Goal: Task Accomplishment & Management: Use online tool/utility

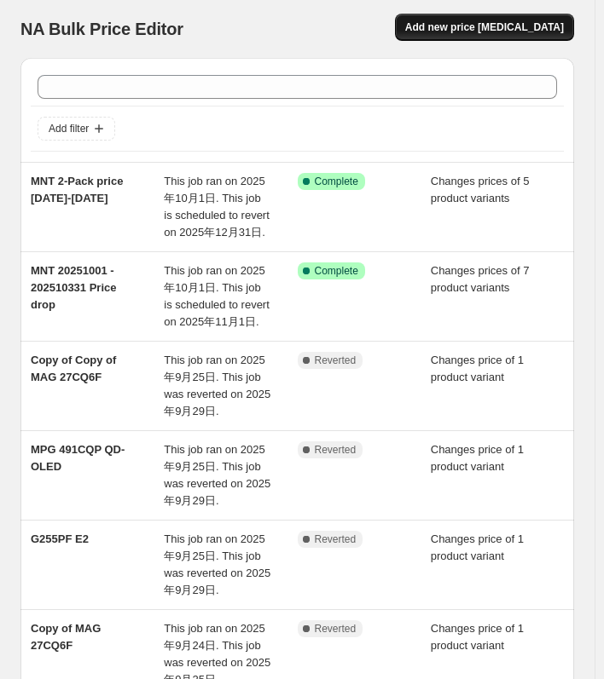
click at [474, 35] on button "Add new price [MEDICAL_DATA]" at bounding box center [484, 27] width 179 height 27
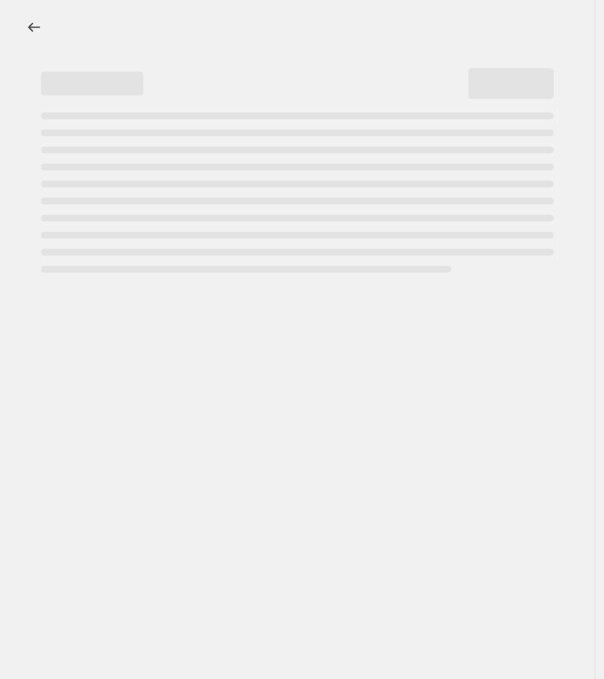
select select "percentage"
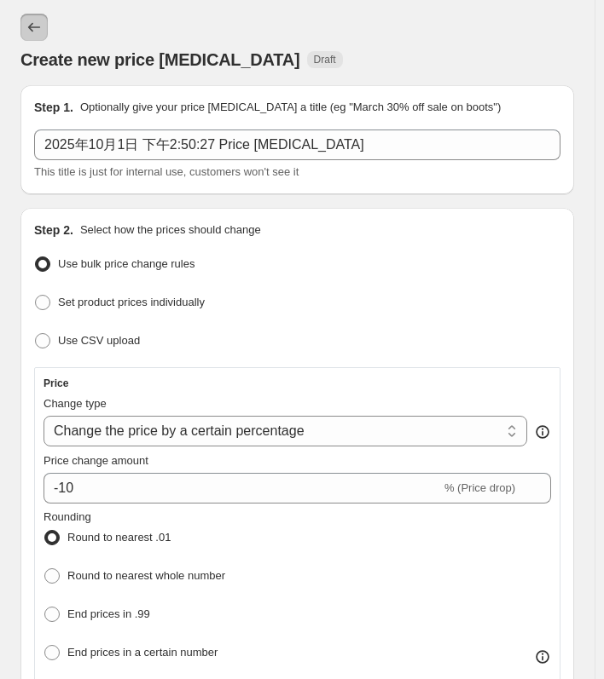
click at [37, 24] on icon "Price change jobs" at bounding box center [34, 27] width 17 height 17
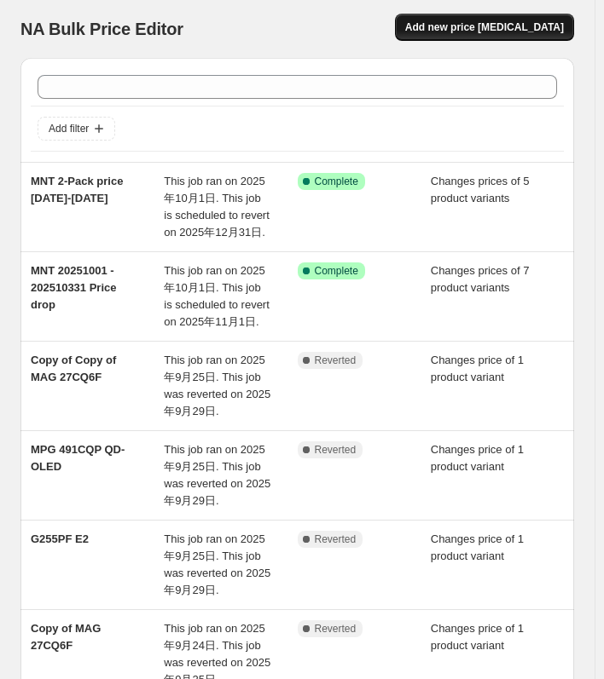
click at [483, 18] on button "Add new price [MEDICAL_DATA]" at bounding box center [484, 27] width 179 height 27
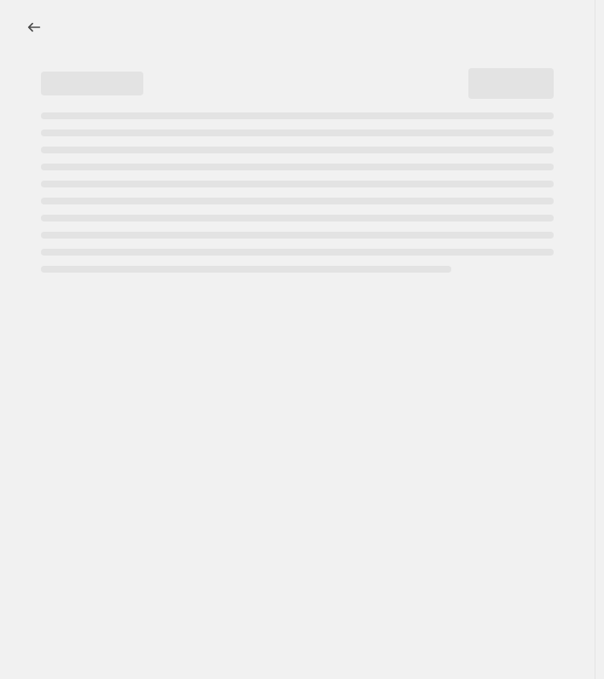
select select "percentage"
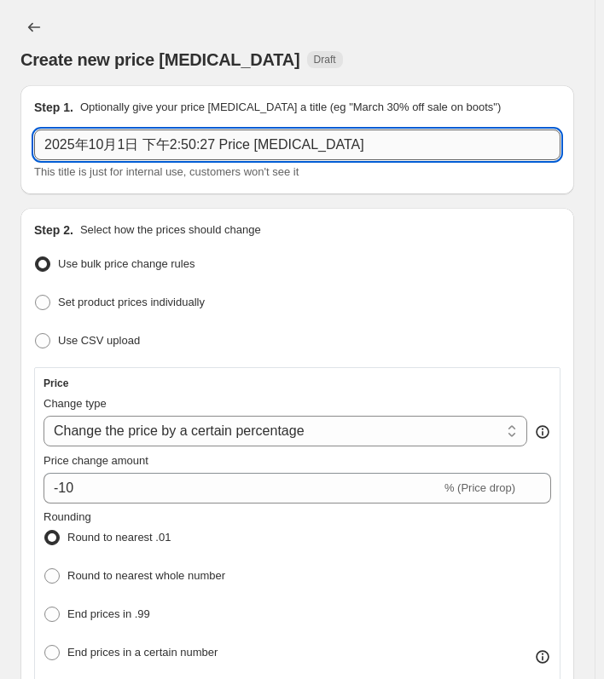
click at [252, 136] on input "2025年10月1日 下午2:50:27 Price change job" at bounding box center [297, 145] width 526 height 31
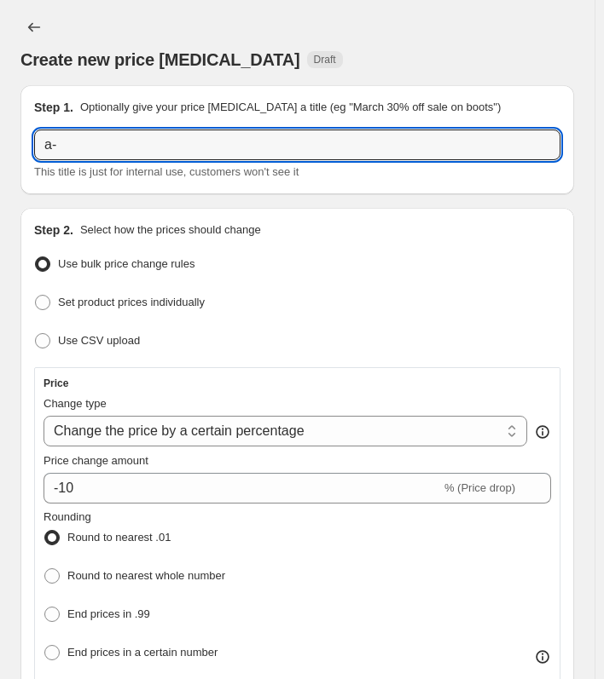
type input "a"
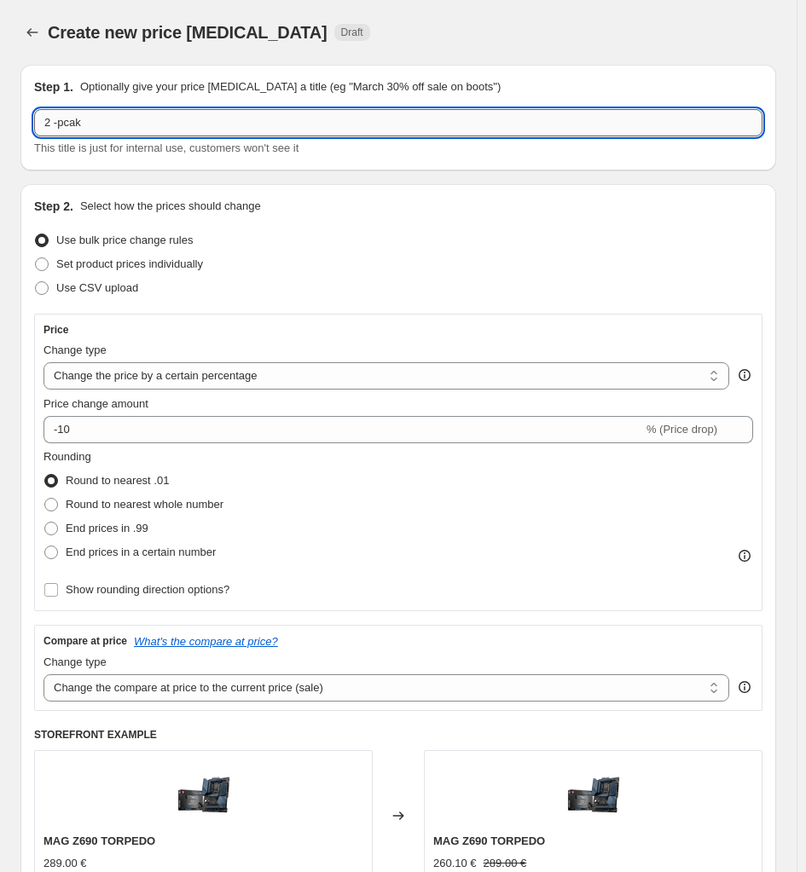
click at [124, 120] on input "2 -pcak" at bounding box center [398, 122] width 728 height 27
click at [43, 119] on input "2 -pcak" at bounding box center [398, 122] width 728 height 27
drag, startPoint x: 104, startPoint y: 136, endPoint x: 104, endPoint y: 126, distance: 10.2
click at [104, 130] on div "MNT 2 -pcak This title is just for internal use, customers won't see it" at bounding box center [398, 133] width 728 height 48
click at [104, 126] on input "MNT 2 -pcak" at bounding box center [398, 122] width 728 height 27
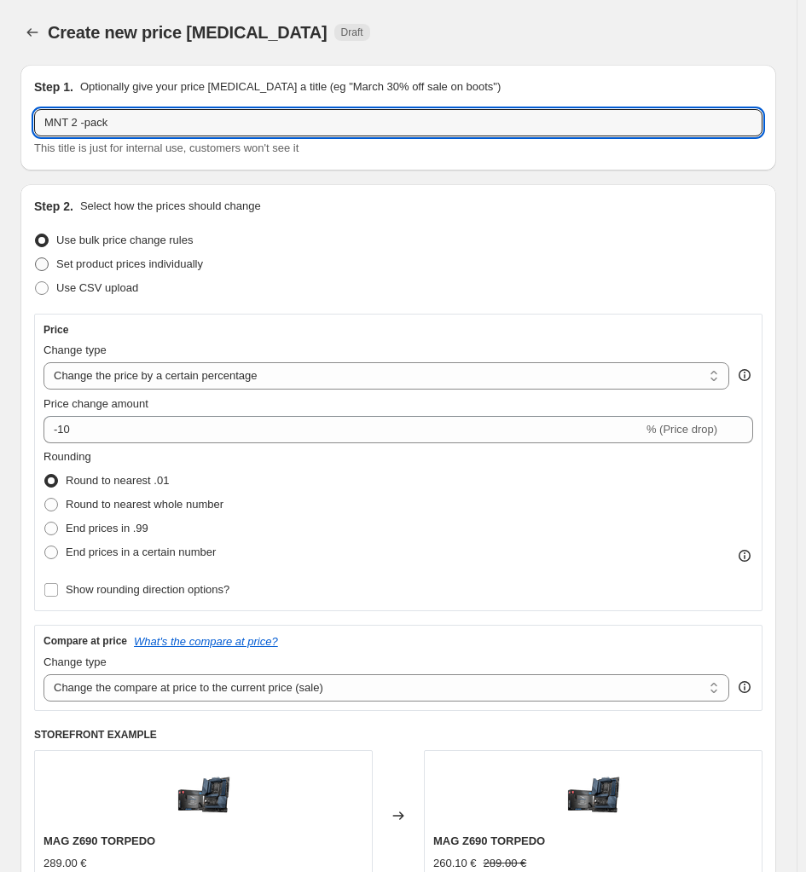
type input "MNT 2 -pack"
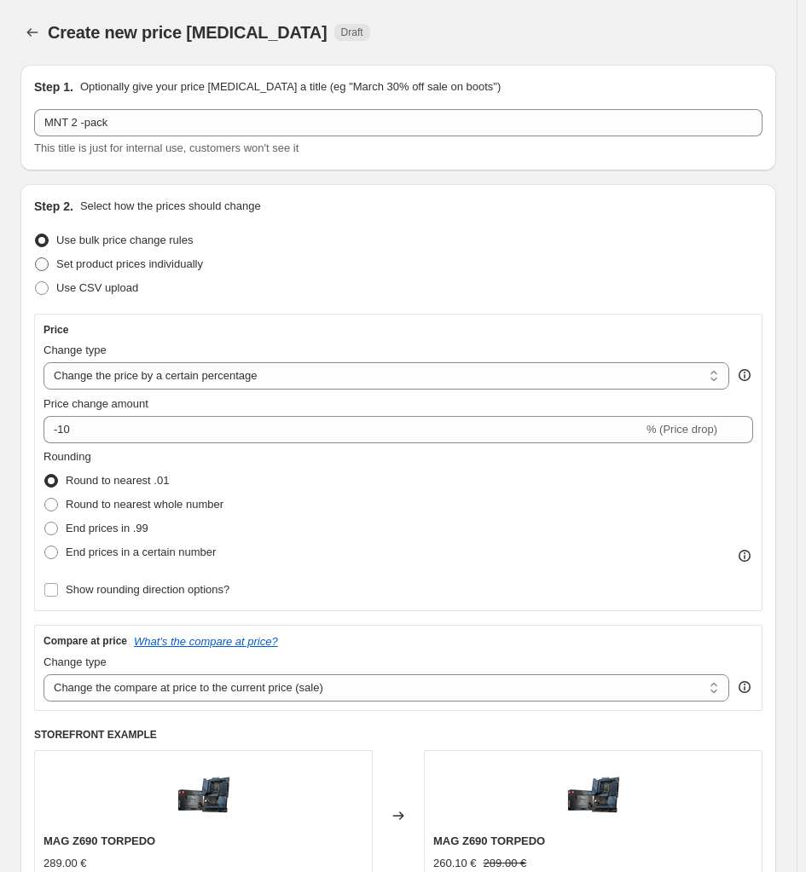
click at [136, 262] on span "Set product prices individually" at bounding box center [129, 263] width 147 height 13
click at [36, 258] on input "Set product prices individually" at bounding box center [35, 257] width 1 height 1
radio input "true"
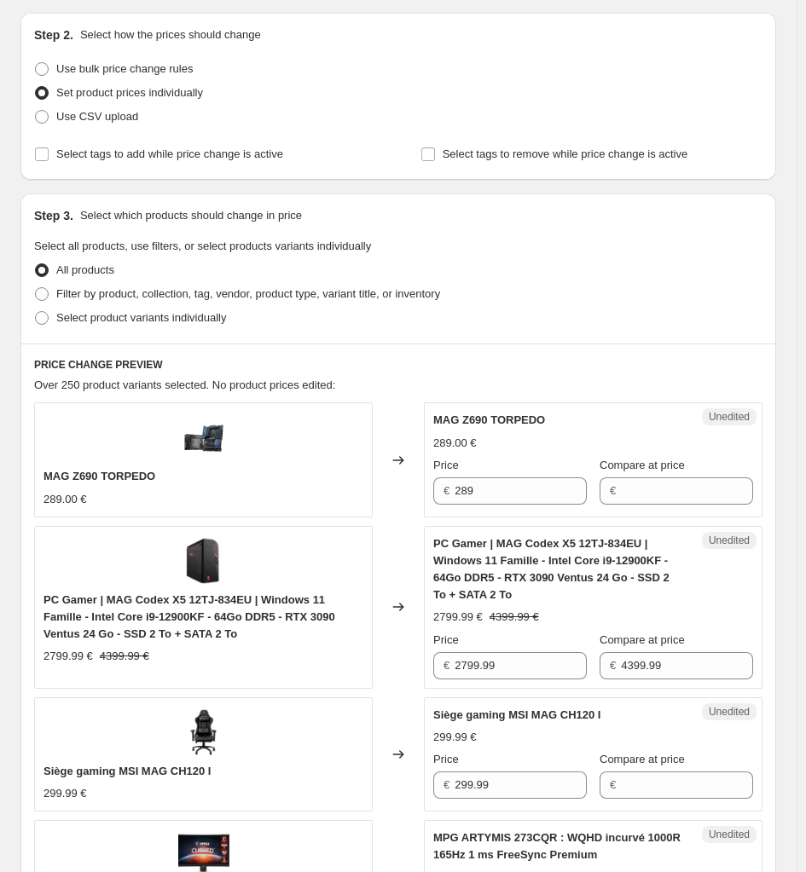
scroll to position [213, 0]
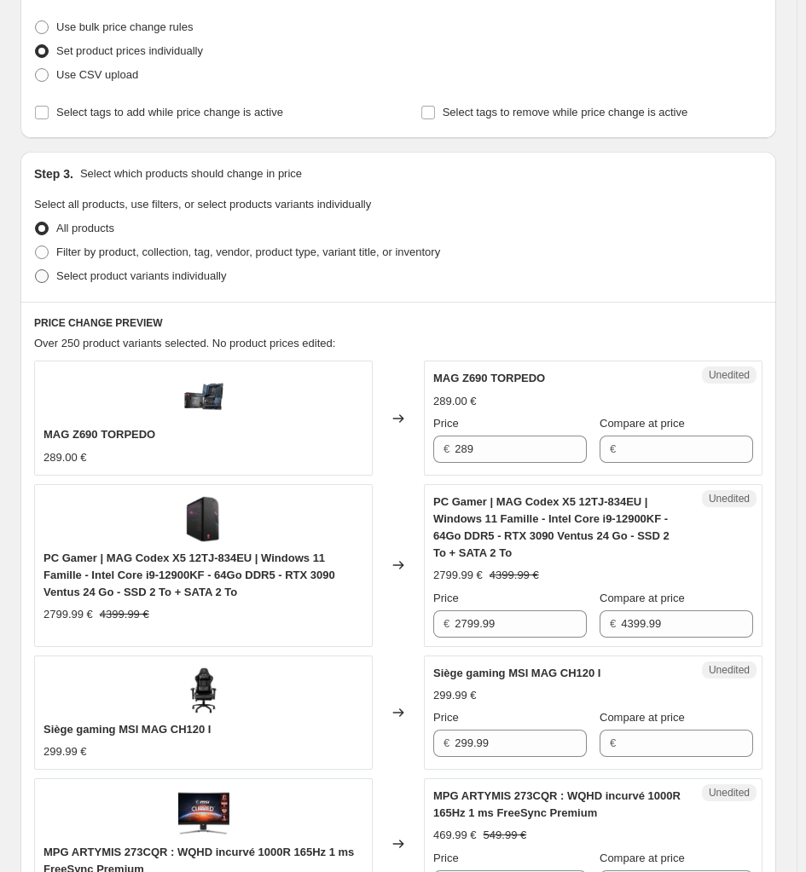
click at [143, 277] on span "Select product variants individually" at bounding box center [141, 275] width 170 height 13
click at [36, 270] on input "Select product variants individually" at bounding box center [35, 269] width 1 height 1
radio input "true"
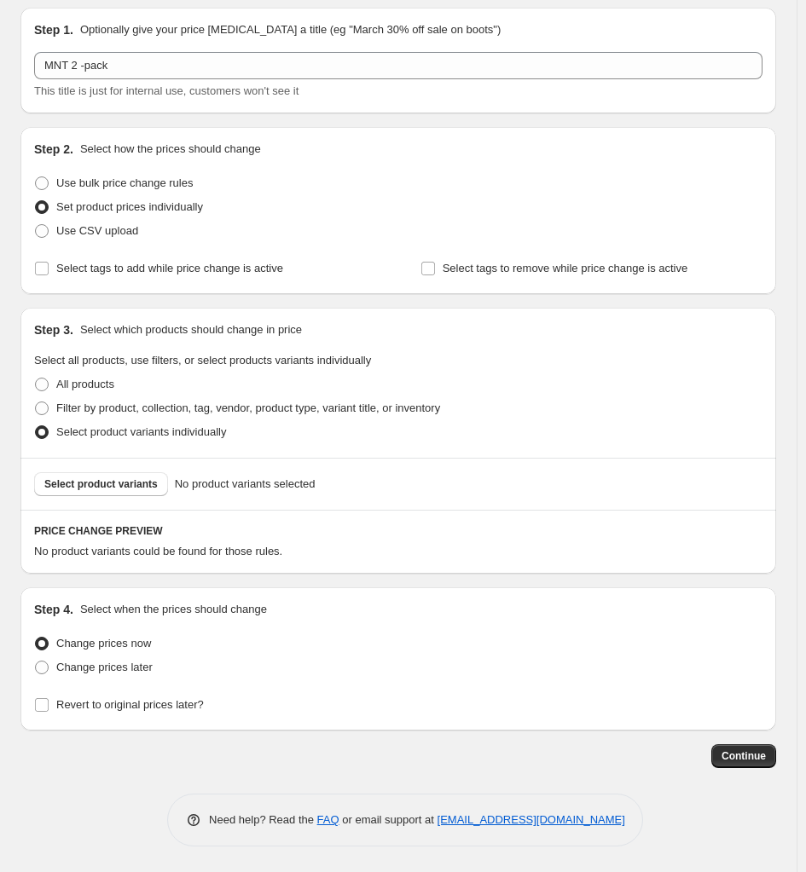
scroll to position [60, 0]
click at [103, 477] on span "Select product variants" at bounding box center [100, 484] width 113 height 14
click at [102, 482] on span "Select product variants" at bounding box center [100, 484] width 113 height 14
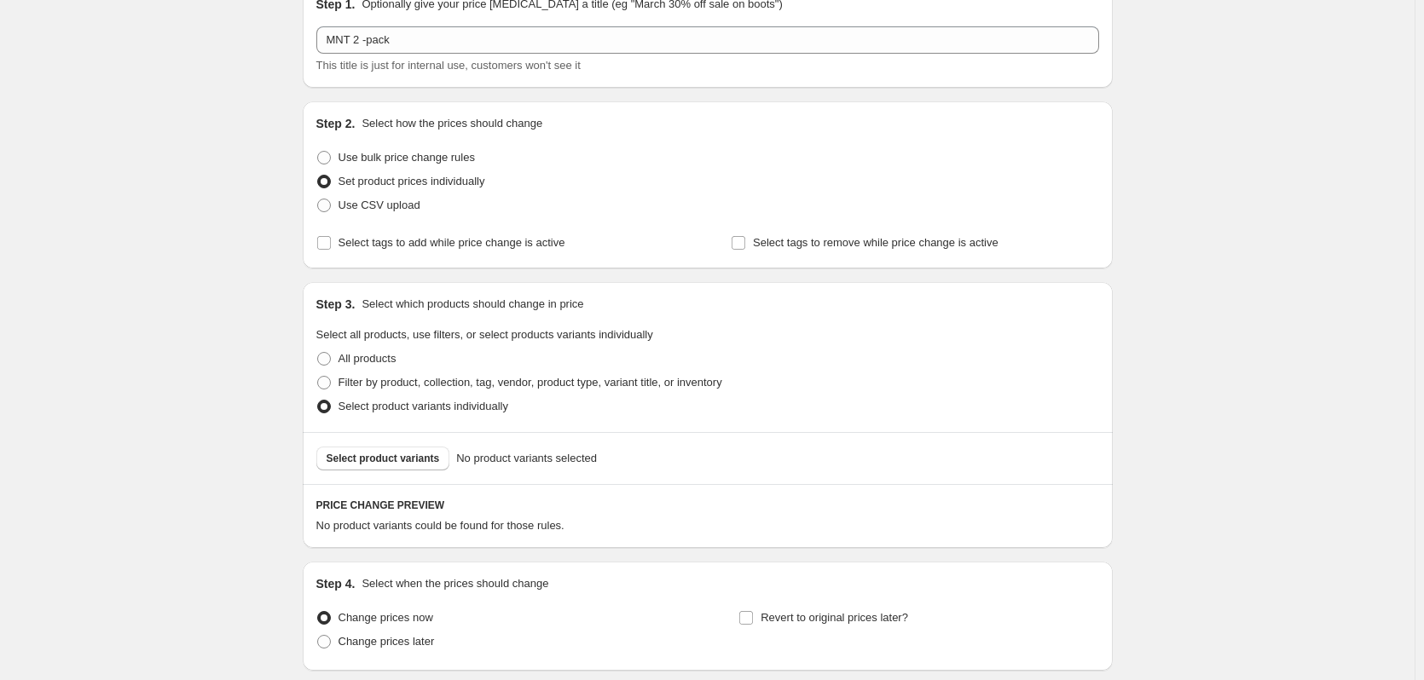
scroll to position [109, 0]
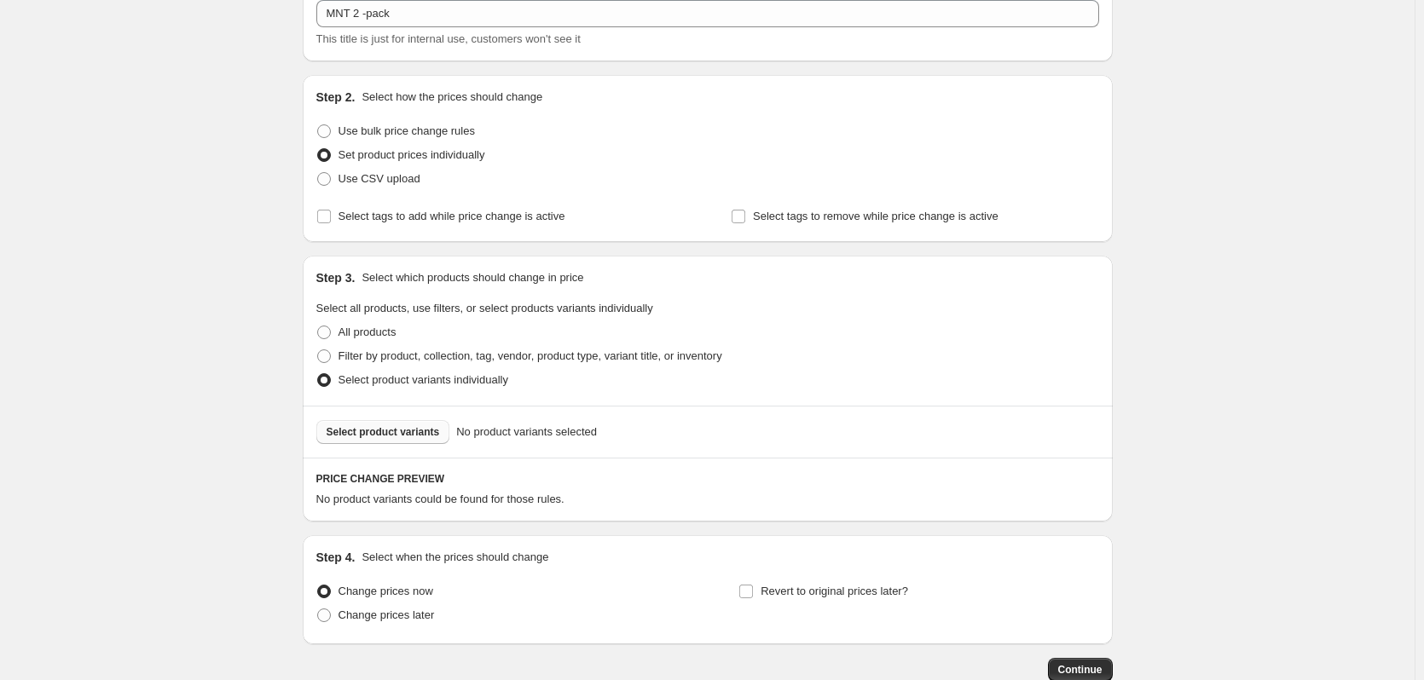
click at [411, 436] on span "Select product variants" at bounding box center [382, 432] width 113 height 14
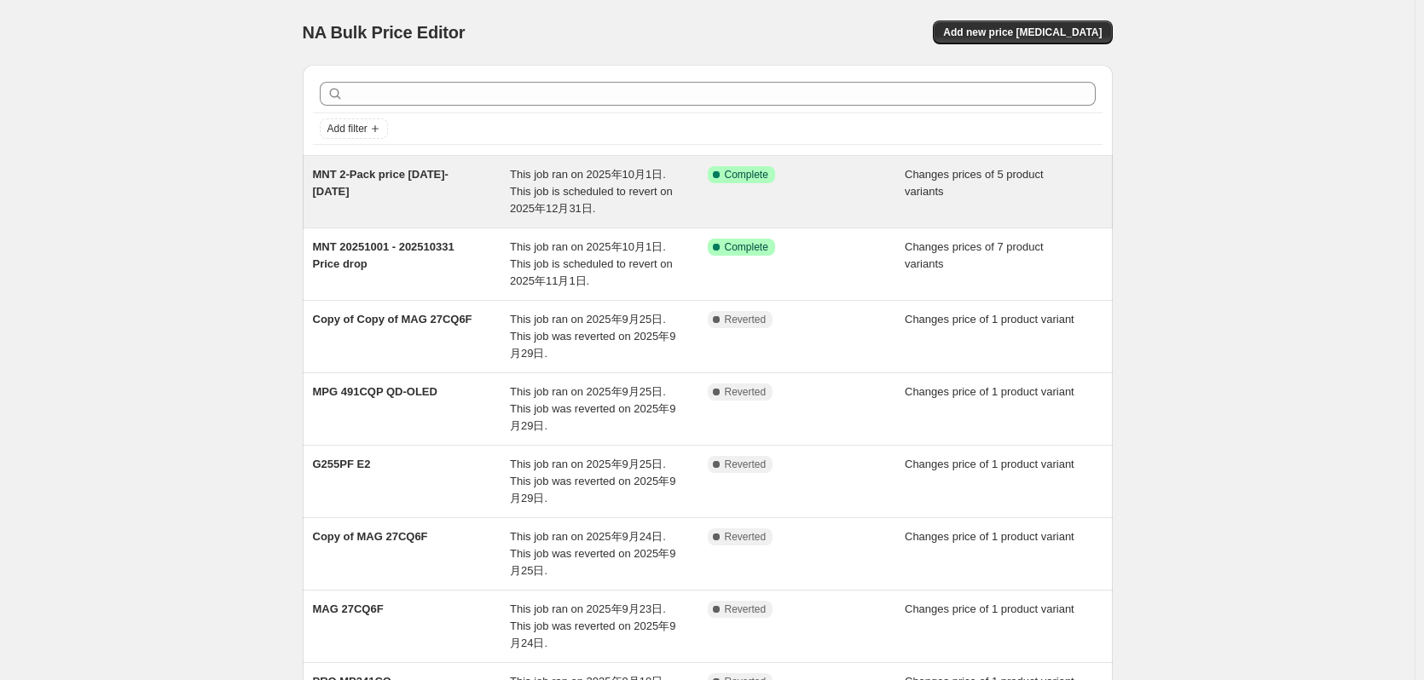
drag, startPoint x: 385, startPoint y: 167, endPoint x: 322, endPoint y: 188, distance: 66.6
click at [292, 189] on div "NA Bulk Price Editor. This page is ready NA Bulk Price Editor Add new price [ME…" at bounding box center [707, 524] width 851 height 1049
click at [361, 172] on span "MNT 2-Pack price [DATE]-[DATE]" at bounding box center [381, 183] width 136 height 30
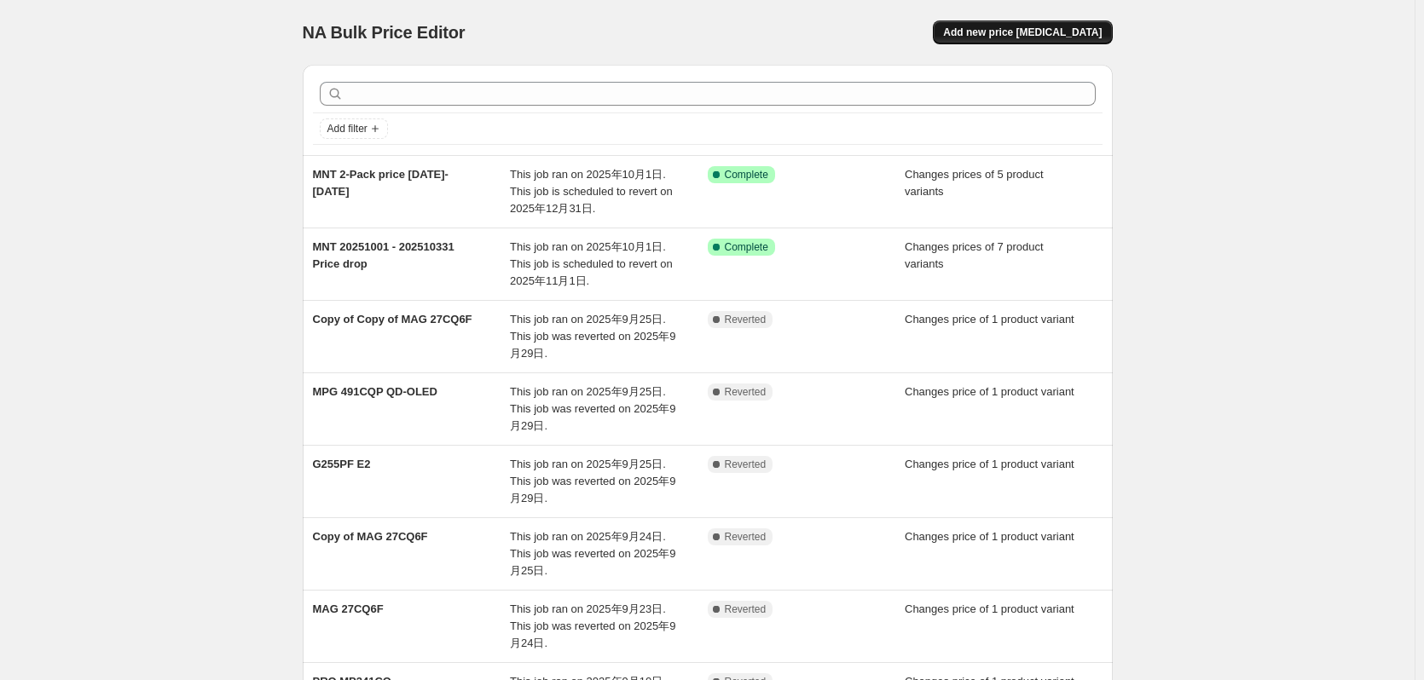
click at [997, 37] on span "Add new price change job" at bounding box center [1022, 33] width 159 height 14
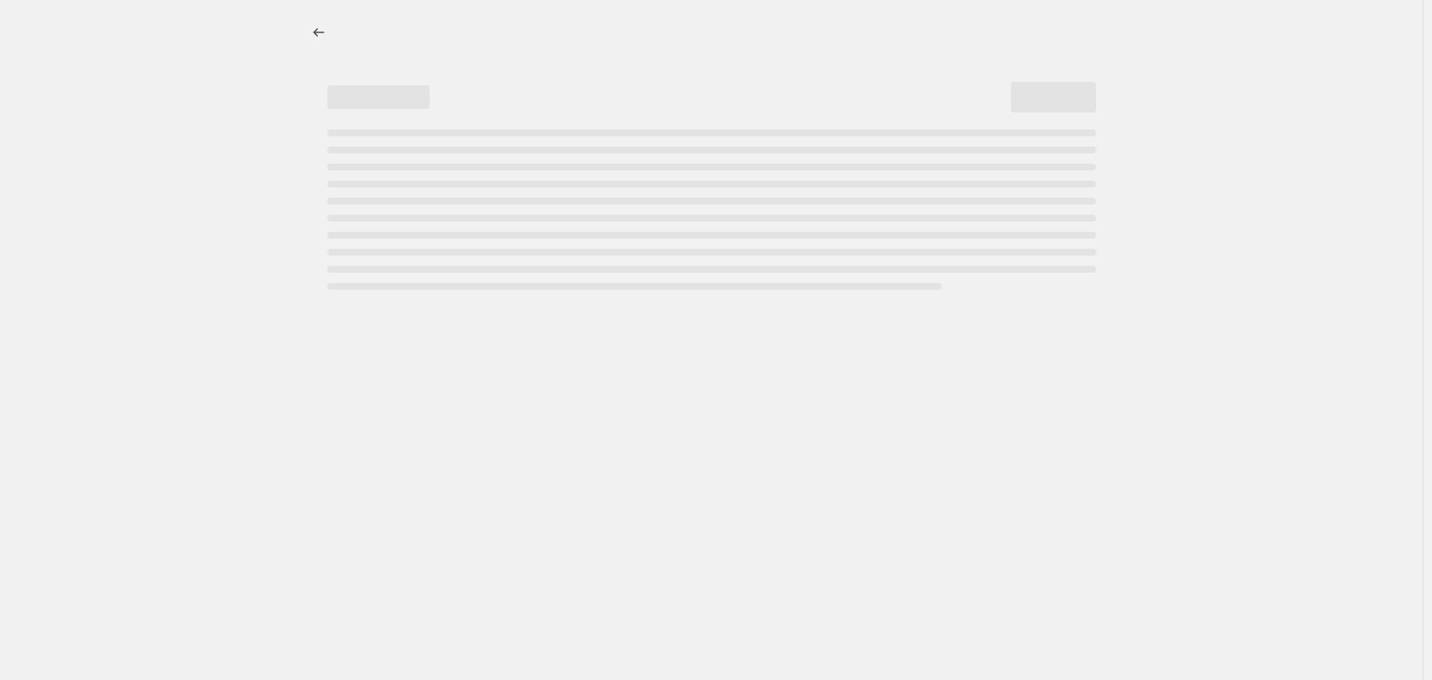
select select "percentage"
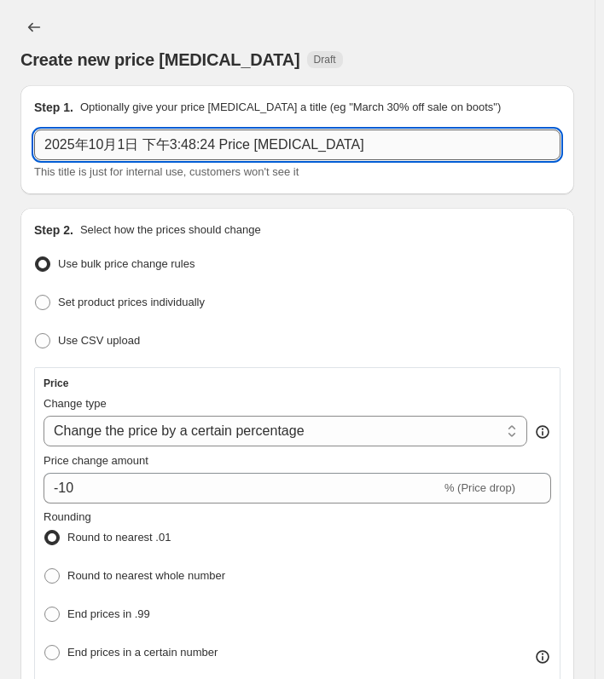
click at [118, 153] on input "2025年10月1日 下午3:48:24 Price change job" at bounding box center [297, 145] width 526 height 31
click at [204, 149] on input "2025年10月1日 下午3:48:24 Price change job" at bounding box center [297, 145] width 526 height 31
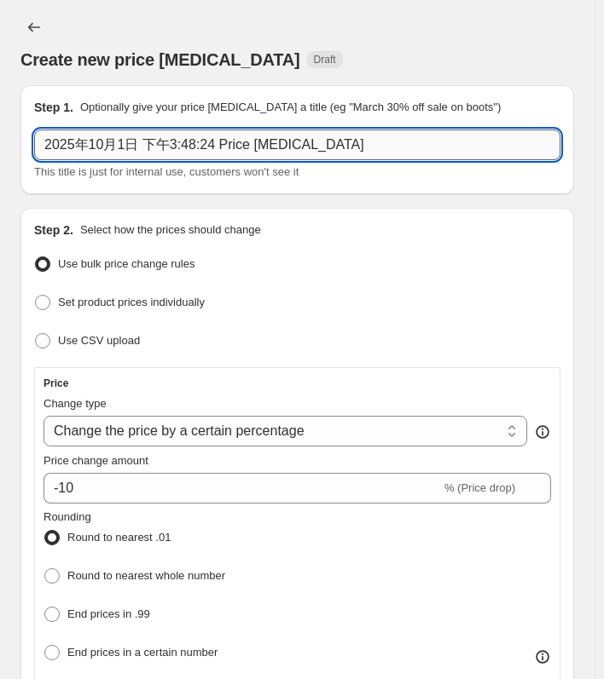
click at [204, 149] on input "2025年10月1日 下午3:48:24 Price change job" at bounding box center [297, 145] width 526 height 31
click at [187, 149] on input "2-pack MNT" at bounding box center [297, 145] width 526 height 31
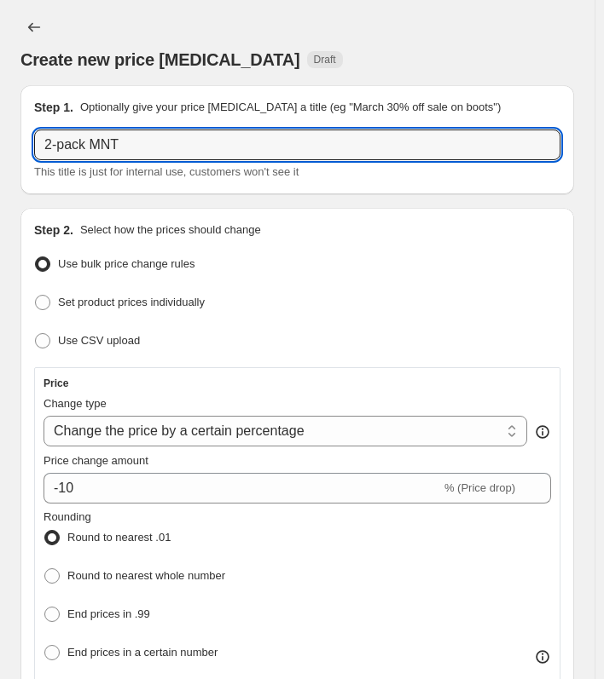
paste input "1001-1231"
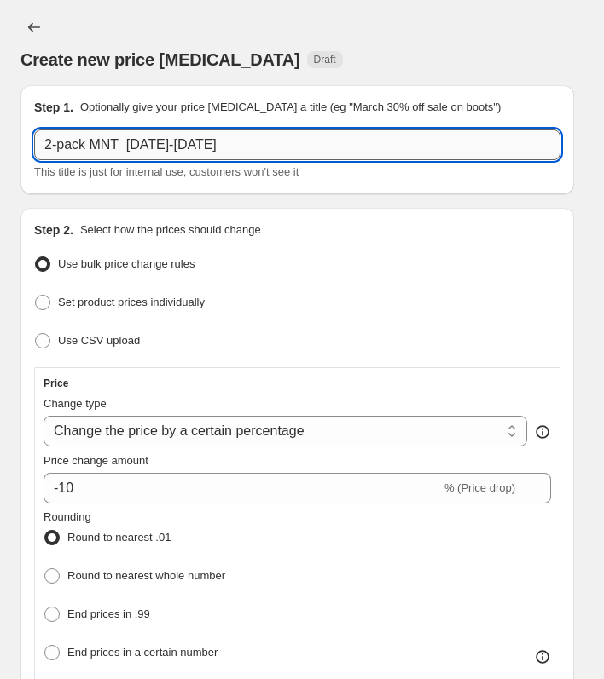
click at [140, 159] on input "2-pack MNT 1001-1231" at bounding box center [297, 145] width 526 height 31
click at [135, 153] on input "2-pack MNT 1001-1231" at bounding box center [297, 145] width 526 height 31
click at [251, 151] on input "2-pack MNT 1001-1231" at bounding box center [297, 145] width 526 height 31
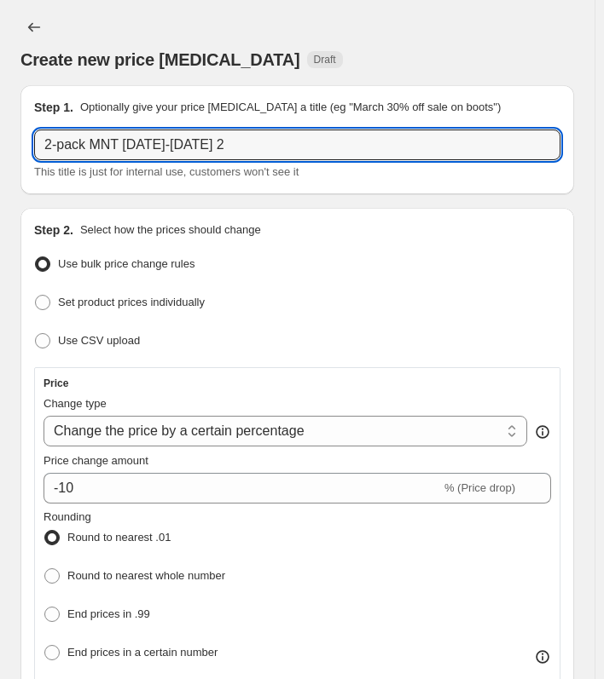
type input "2-pack MNT [DATE]-[DATE] 2"
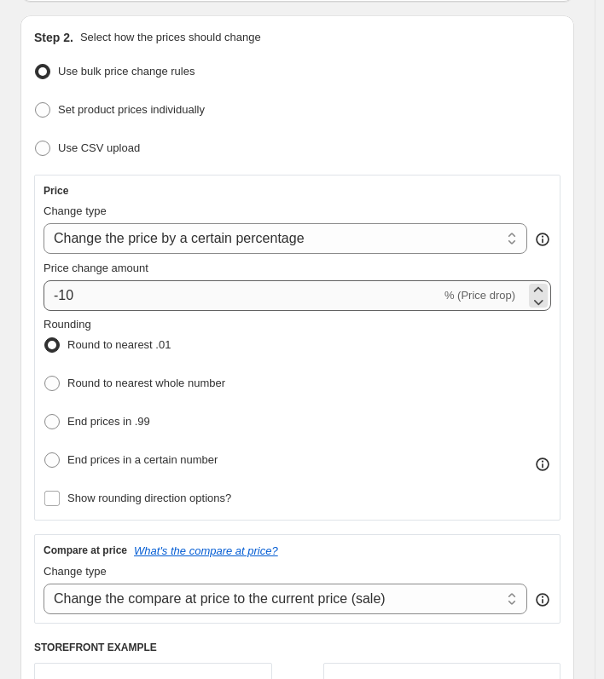
scroll to position [170, 0]
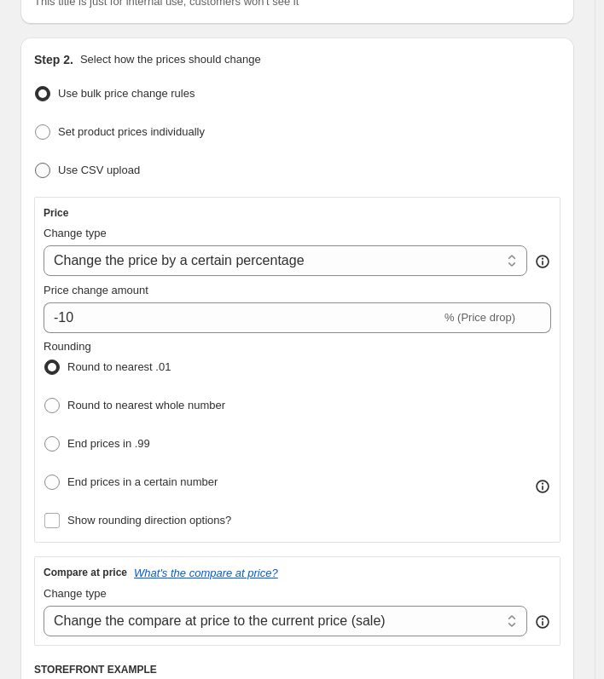
click at [65, 165] on span "Use CSV upload" at bounding box center [99, 170] width 82 height 13
click at [36, 164] on input "Use CSV upload" at bounding box center [35, 163] width 1 height 1
radio input "true"
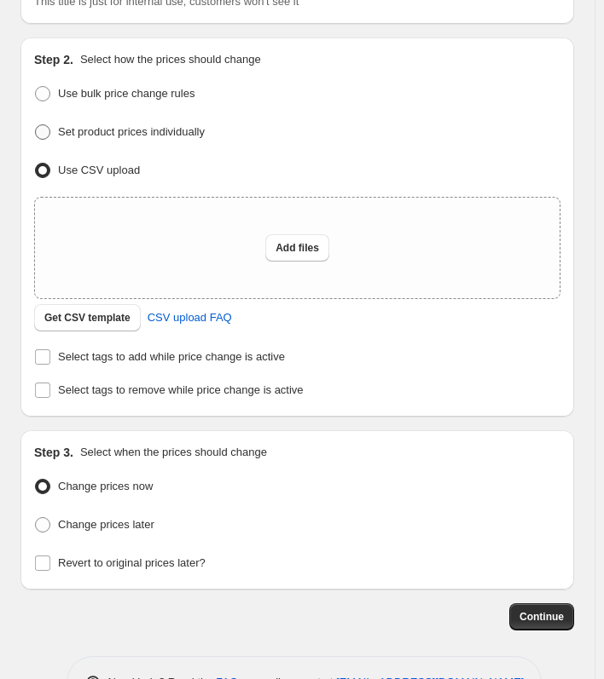
click at [170, 136] on span "Set product prices individually" at bounding box center [131, 131] width 147 height 13
click at [36, 125] on input "Set product prices individually" at bounding box center [35, 124] width 1 height 1
radio input "true"
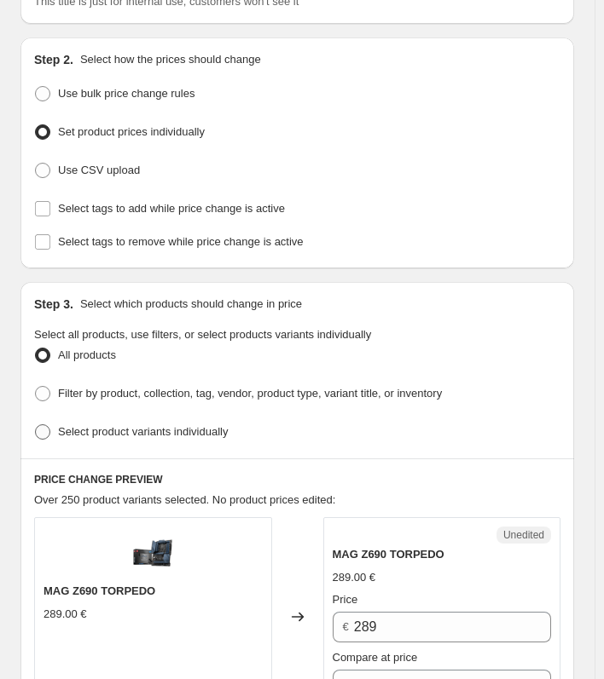
click at [164, 432] on span "Select product variants individually" at bounding box center [143, 432] width 170 height 17
click at [36, 425] on input "Select product variants individually" at bounding box center [35, 425] width 1 height 1
radio input "true"
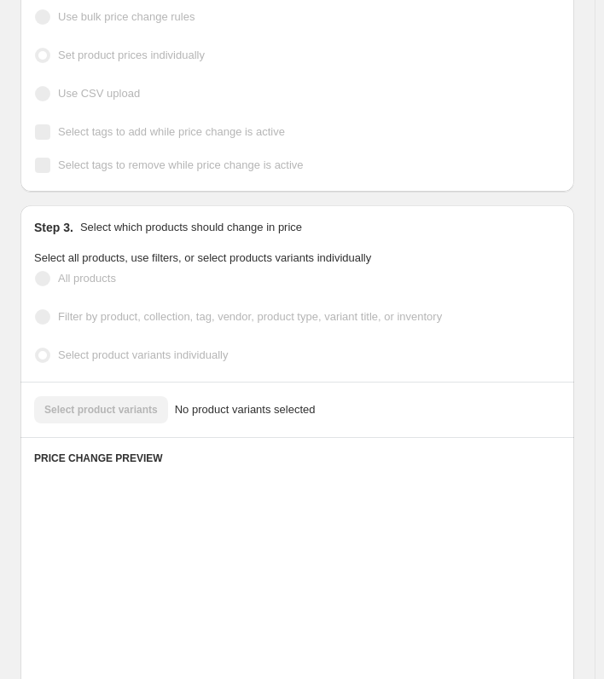
scroll to position [256, 0]
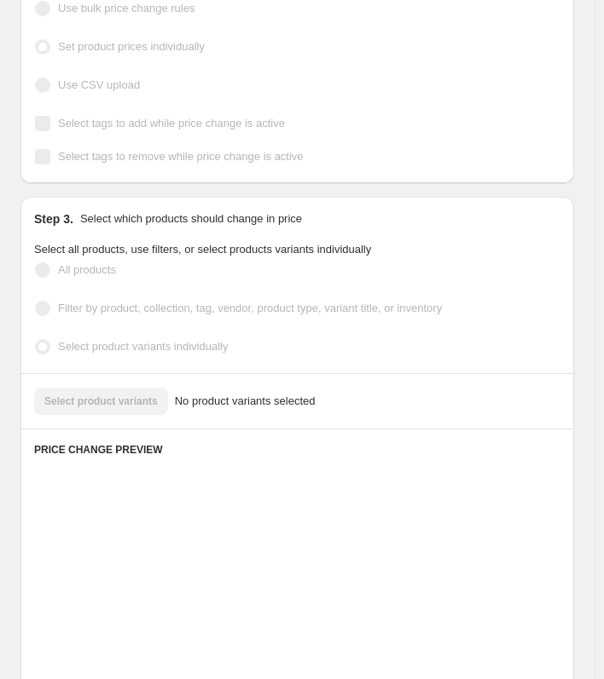
click at [113, 388] on div "Select product variants No product variants selected" at bounding box center [297, 401] width 526 height 27
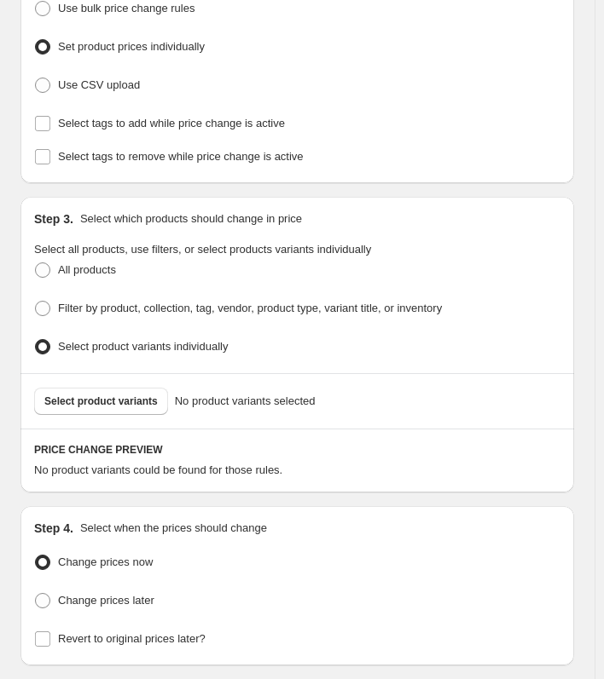
click at [132, 402] on button "Select product variants" at bounding box center [101, 401] width 134 height 27
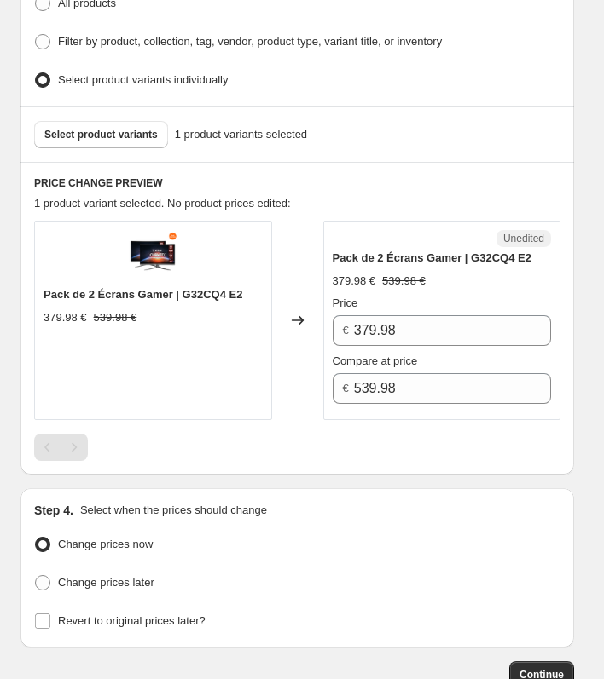
scroll to position [371, 0]
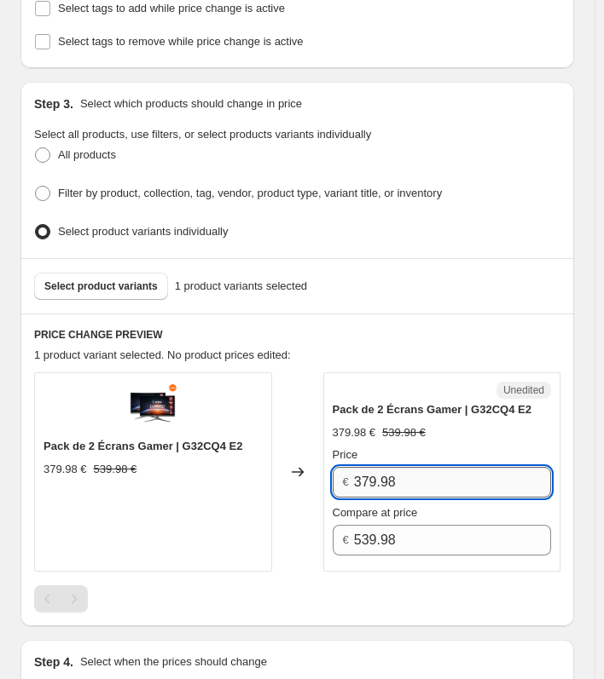
click at [423, 471] on input "379.98" at bounding box center [452, 482] width 197 height 31
click at [381, 472] on input "379.98" at bounding box center [452, 482] width 197 height 31
click at [376, 480] on input "379.98" at bounding box center [452, 482] width 197 height 31
click at [384, 478] on input "379.98" at bounding box center [452, 482] width 197 height 31
type input "345.98"
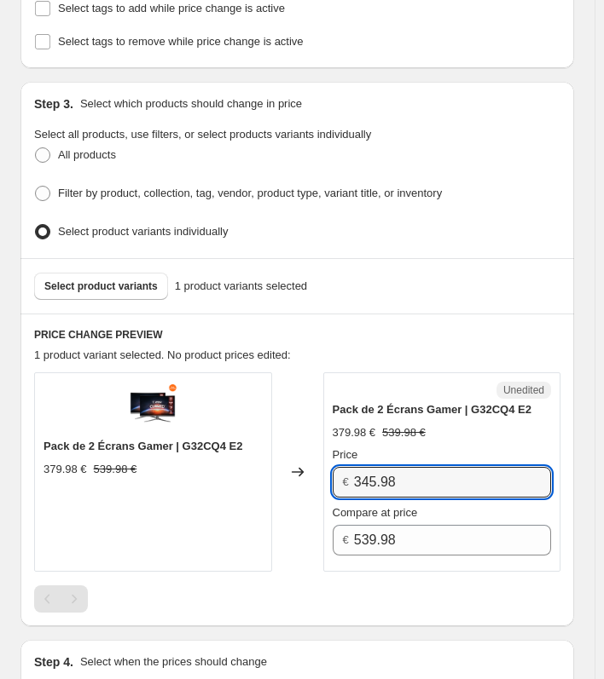
click at [282, 540] on div "Changed to" at bounding box center [297, 472] width 51 height 199
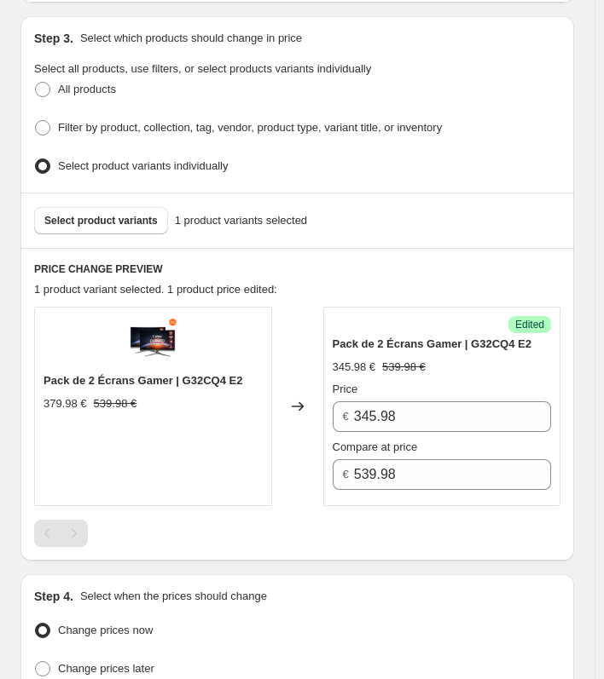
scroll to position [426, 0]
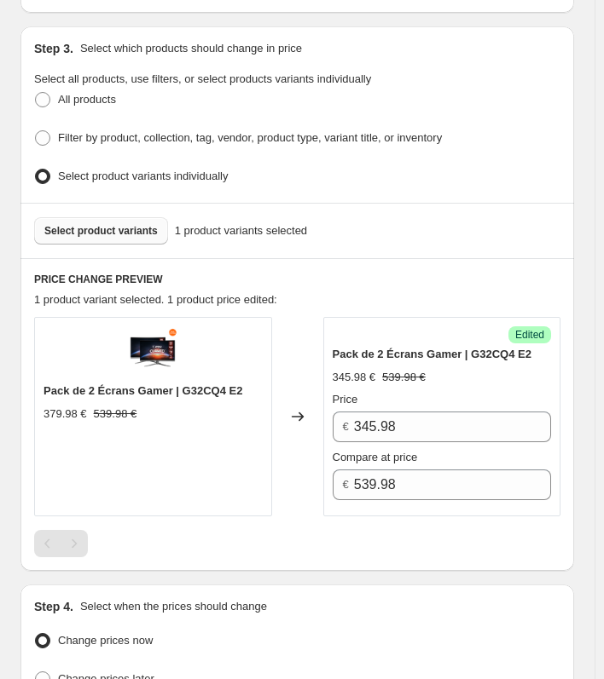
click at [123, 224] on span "Select product variants" at bounding box center [100, 231] width 113 height 14
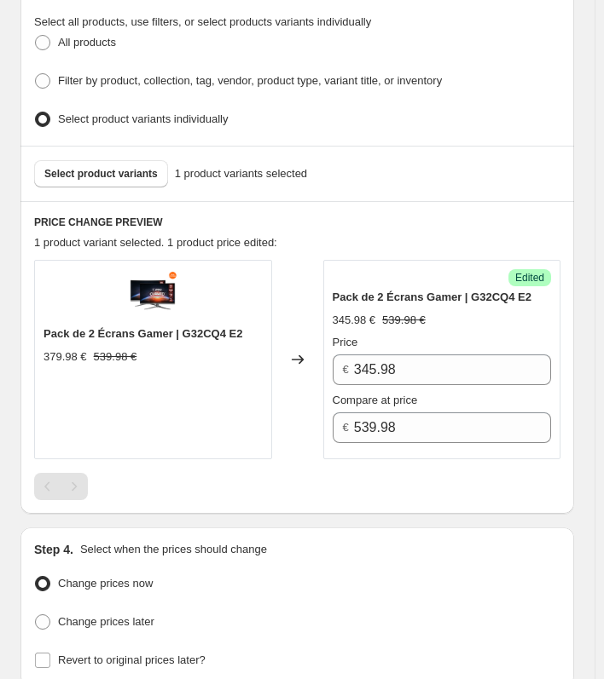
scroll to position [511, 0]
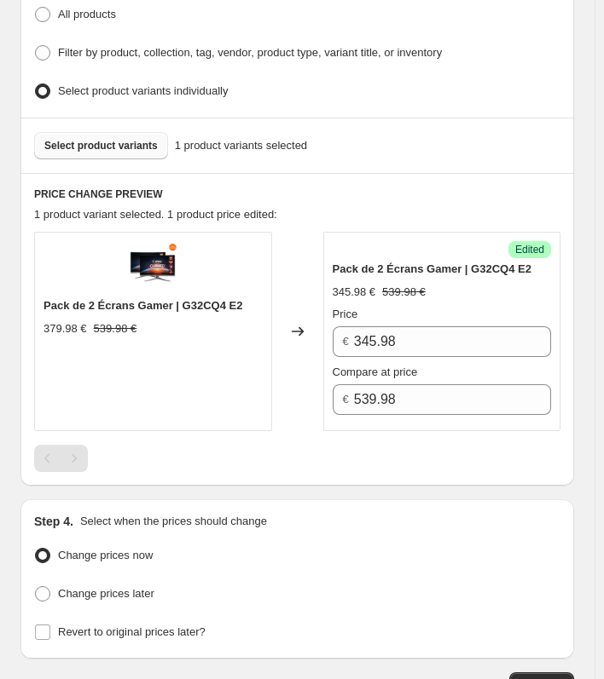
click at [113, 144] on span "Select product variants" at bounding box center [100, 146] width 113 height 14
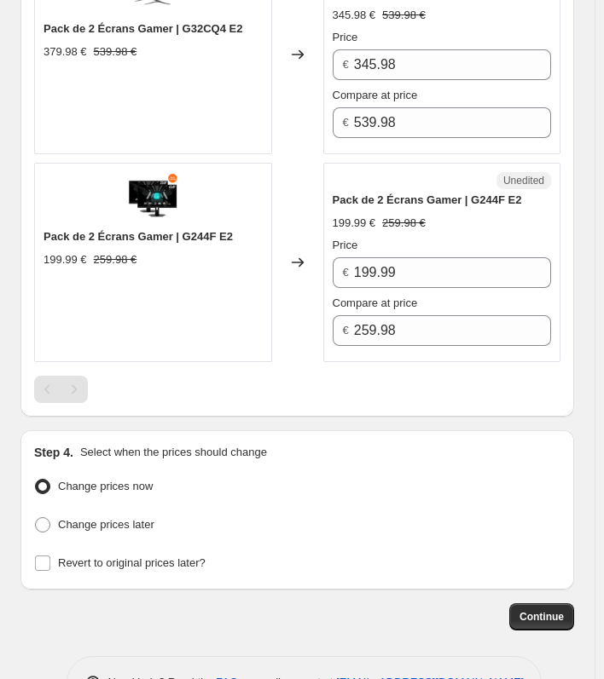
scroll to position [579, 0]
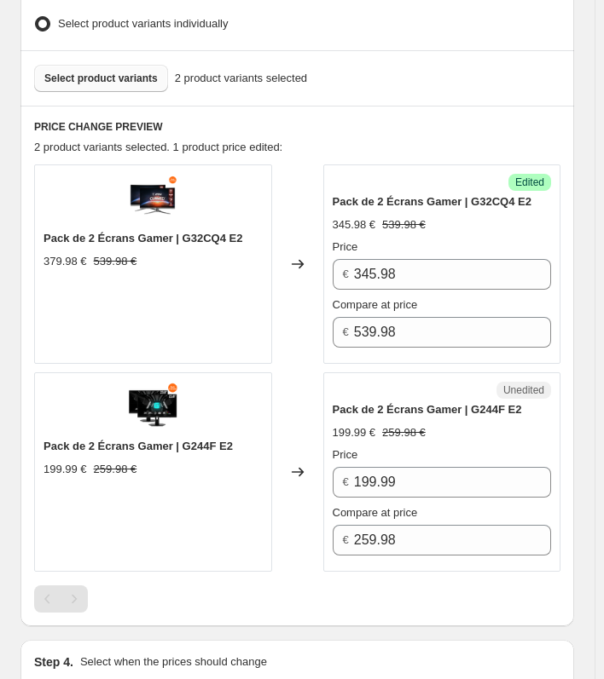
click at [98, 75] on span "Select product variants" at bounding box center [100, 79] width 113 height 14
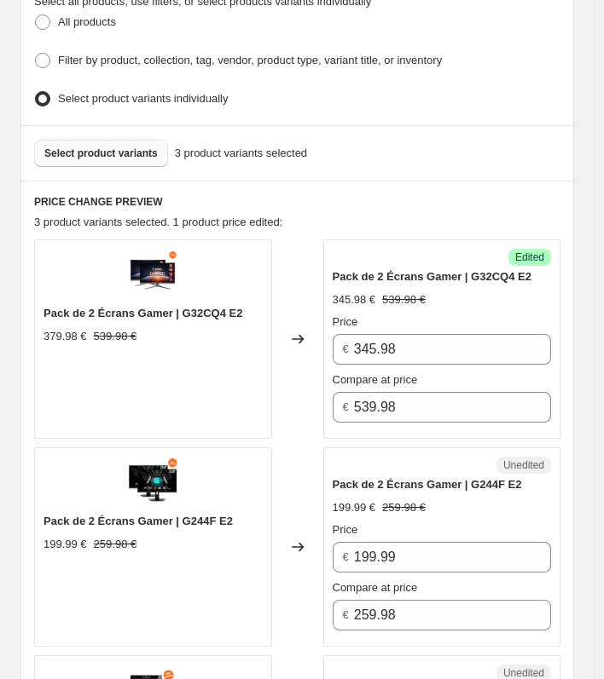
scroll to position [494, 0]
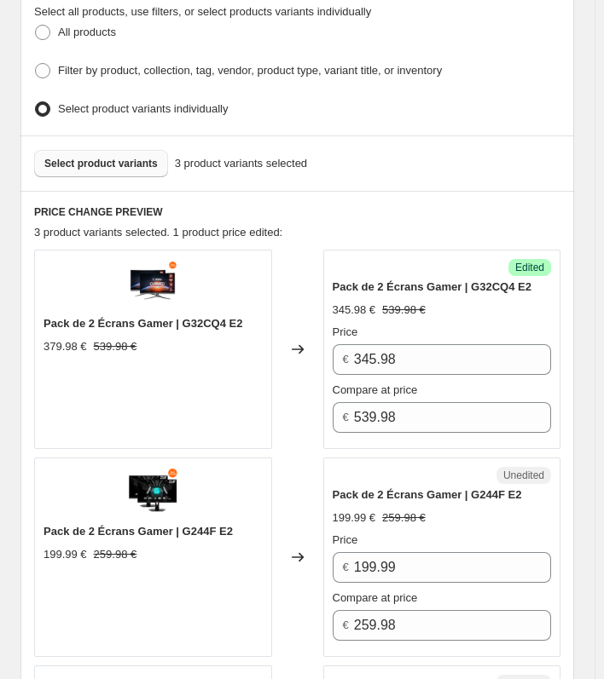
drag, startPoint x: 110, startPoint y: 147, endPoint x: 114, endPoint y: 158, distance: 11.9
click at [113, 158] on button "Select product variants" at bounding box center [101, 163] width 134 height 27
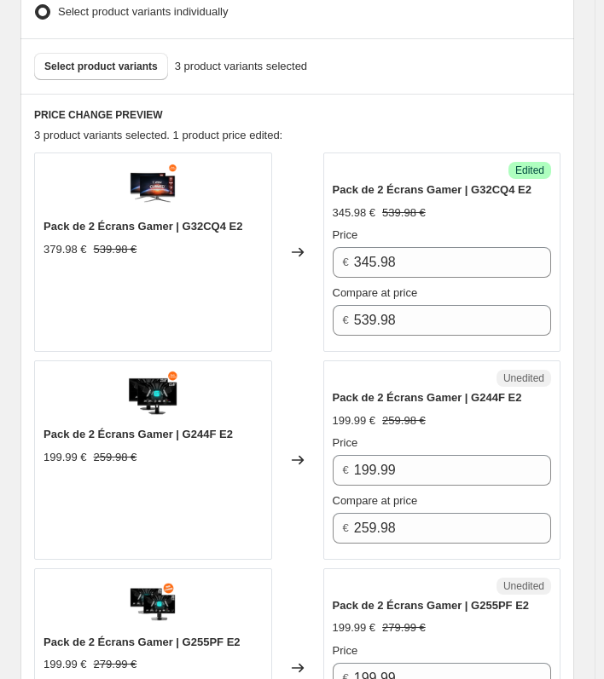
scroll to position [579, 0]
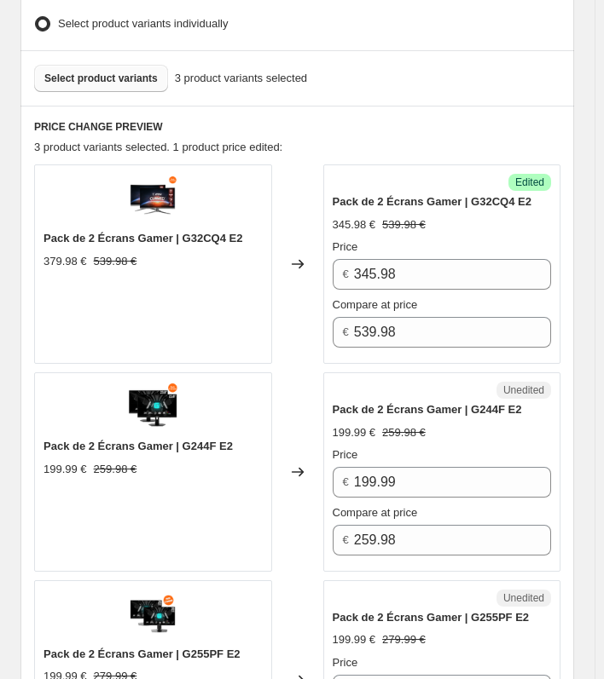
click at [114, 72] on span "Select product variants" at bounding box center [100, 79] width 113 height 14
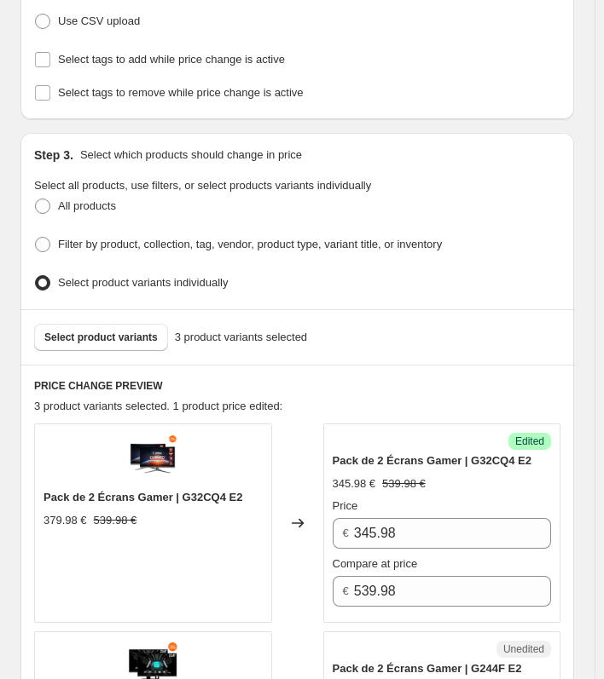
scroll to position [323, 0]
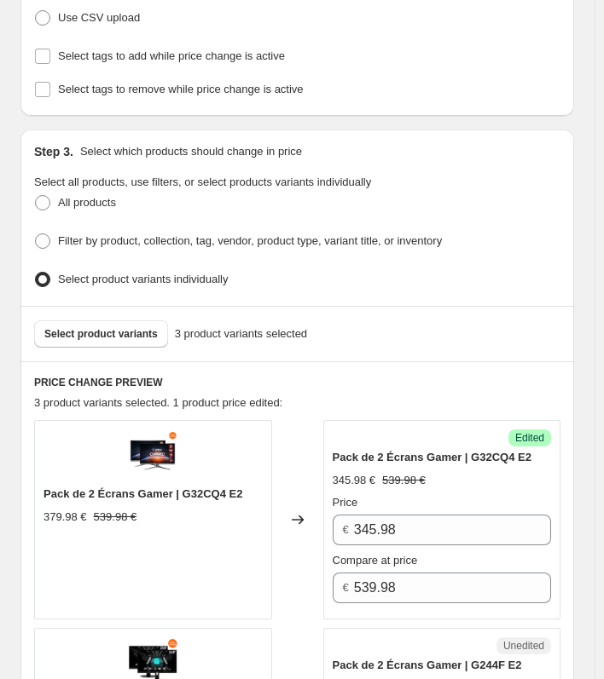
click at [140, 343] on div "Select product variants 3 product variants selected" at bounding box center [296, 333] width 553 height 55
click at [129, 334] on button "Select product variants" at bounding box center [101, 334] width 134 height 27
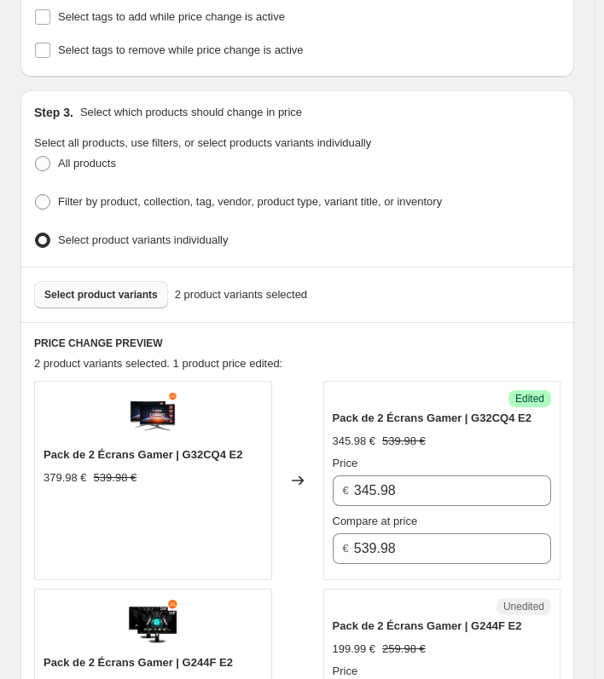
scroll to position [579, 0]
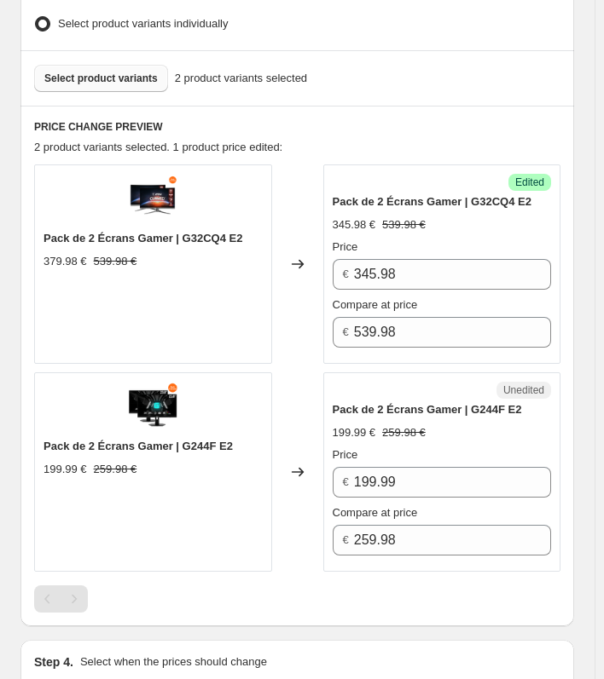
click at [111, 78] on span "Select product variants" at bounding box center [100, 79] width 113 height 14
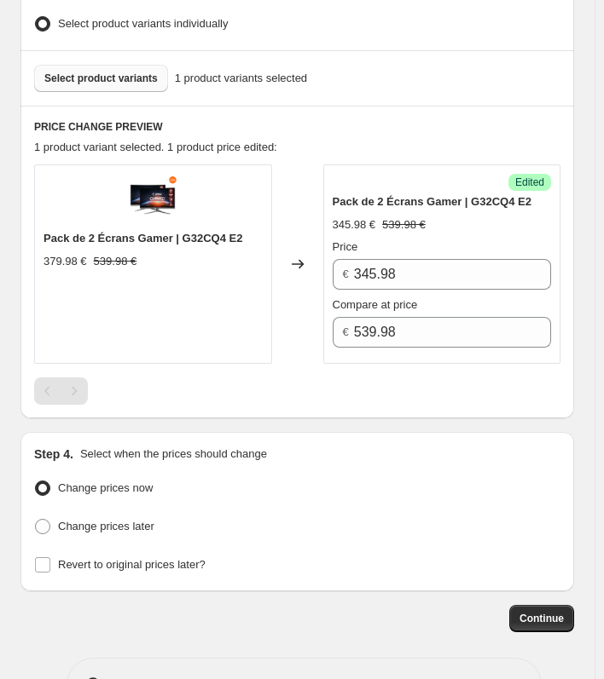
click at [99, 72] on span "Select product variants" at bounding box center [100, 79] width 113 height 14
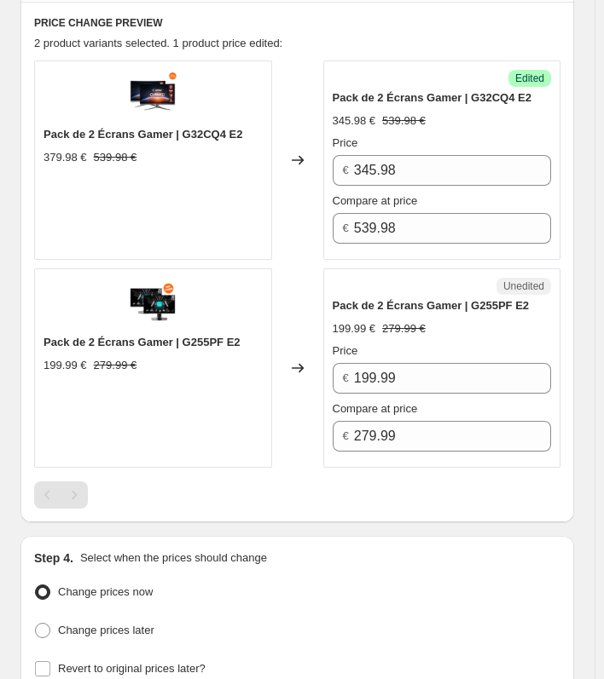
scroll to position [664, 0]
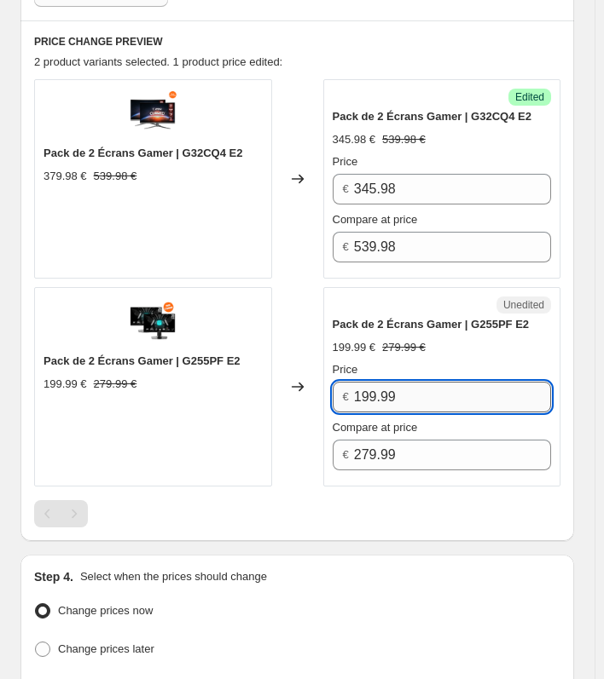
click at [424, 399] on input "199.99" at bounding box center [452, 397] width 197 height 31
click at [384, 508] on div at bounding box center [297, 513] width 526 height 27
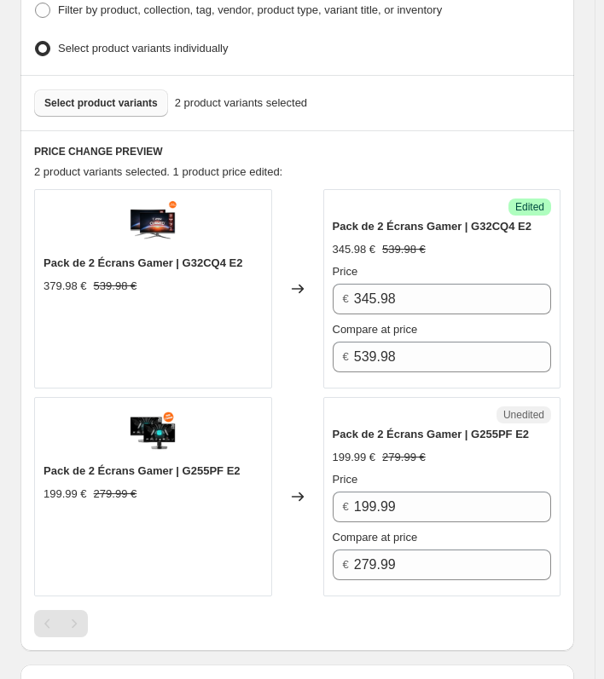
scroll to position [494, 0]
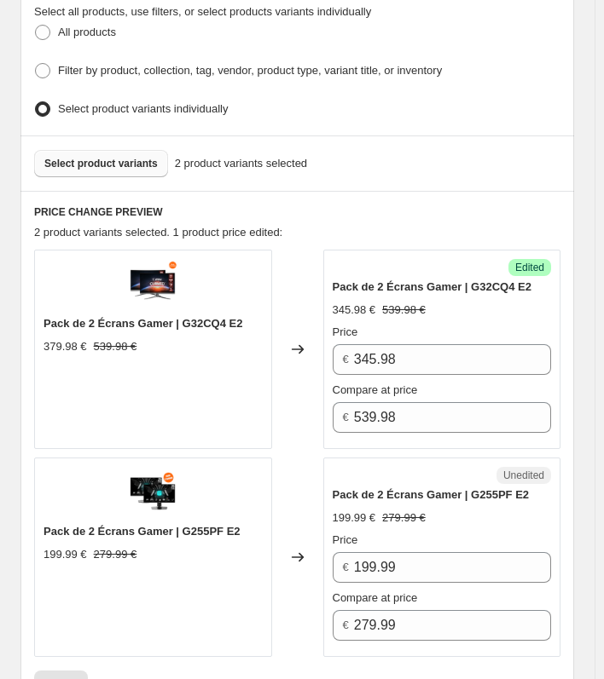
click at [122, 157] on span "Select product variants" at bounding box center [100, 164] width 113 height 14
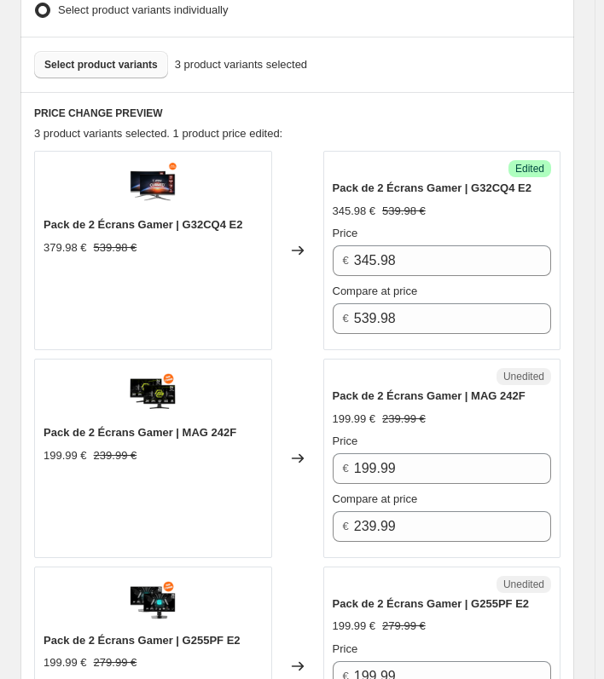
scroll to position [579, 0]
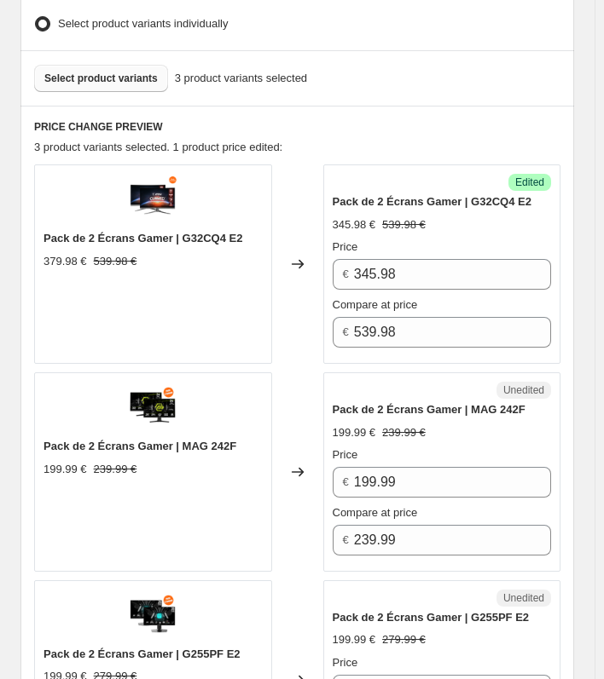
click at [96, 72] on span "Select product variants" at bounding box center [100, 79] width 113 height 14
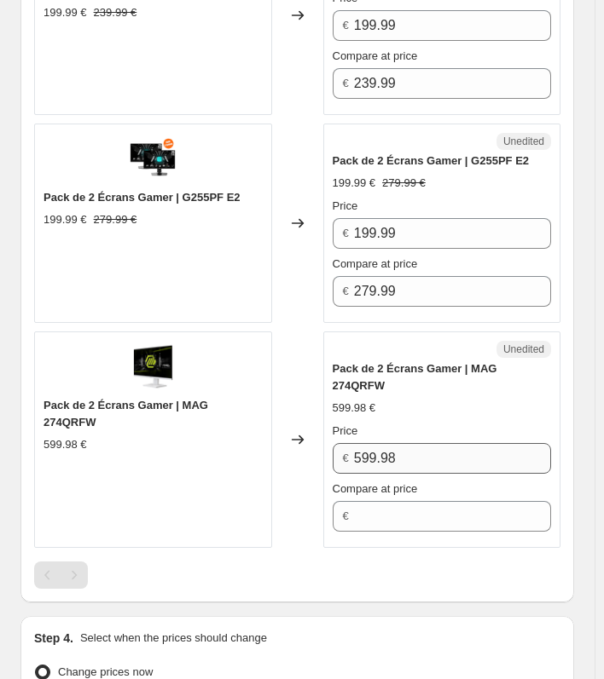
scroll to position [1090, 0]
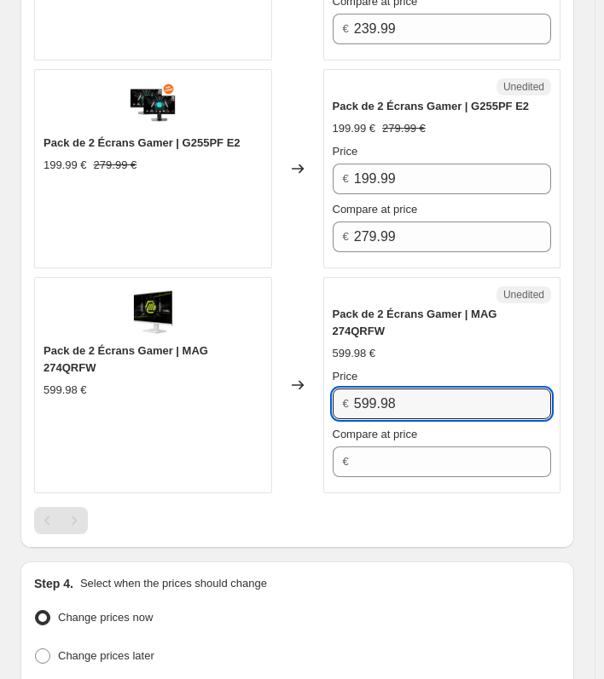
drag, startPoint x: 442, startPoint y: 402, endPoint x: 315, endPoint y: 402, distance: 127.0
click at [315, 402] on div "Pack de 2 Écrans Gamer | MAG 274QRFW 599.98 € Changed to Unedited Pack de 2 Écr…" at bounding box center [297, 385] width 526 height 217
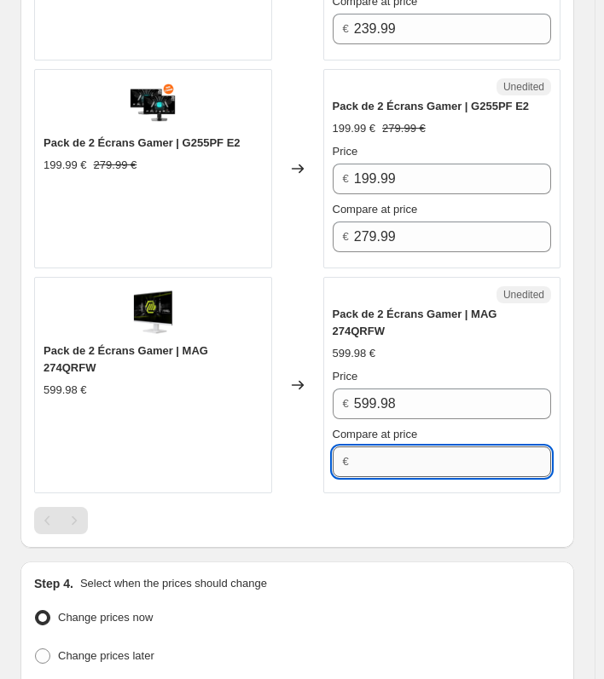
click at [427, 447] on input "Compare at price" at bounding box center [452, 462] width 197 height 31
paste input "599.98"
type input "599.98"
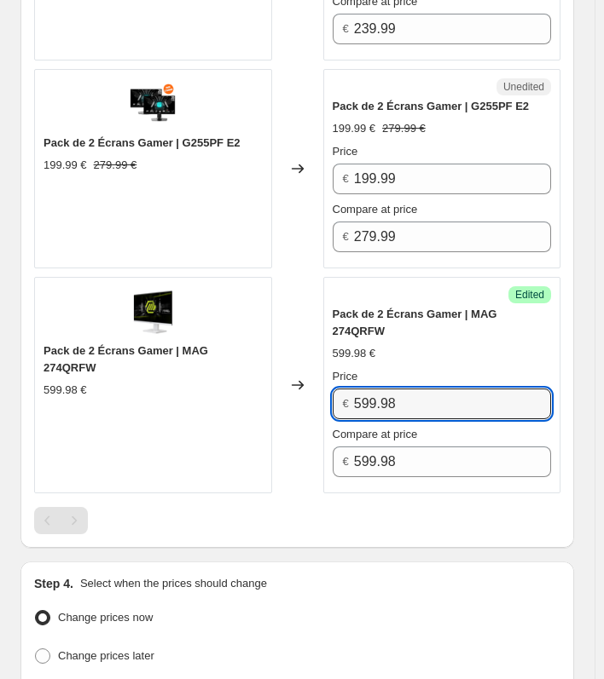
drag, startPoint x: 436, startPoint y: 390, endPoint x: 468, endPoint y: 432, distance: 53.5
click at [263, 407] on div "Pack de 2 Écrans Gamer | MAG 274QRFW 599.98 € Changed to Success Edited Pack de…" at bounding box center [297, 385] width 526 height 217
type input "399.98"
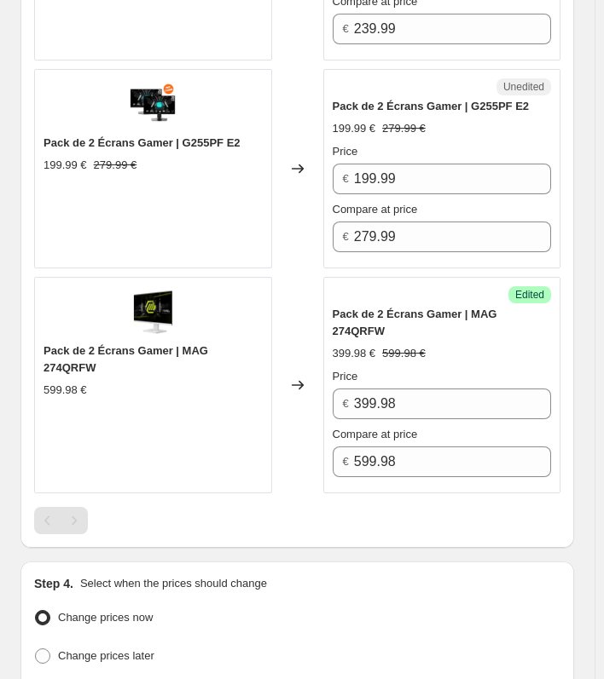
click at [109, 360] on div "Pack de 2 Écrans Gamer | MAG 274QRFW" at bounding box center [152, 360] width 219 height 34
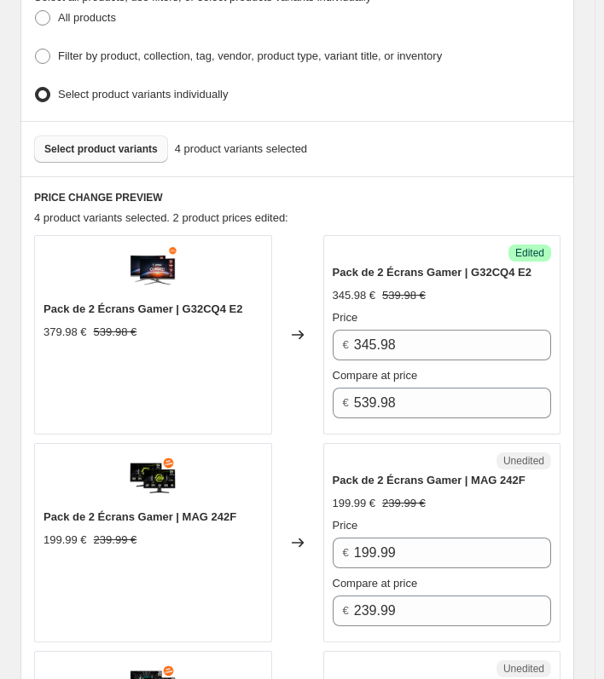
scroll to position [494, 0]
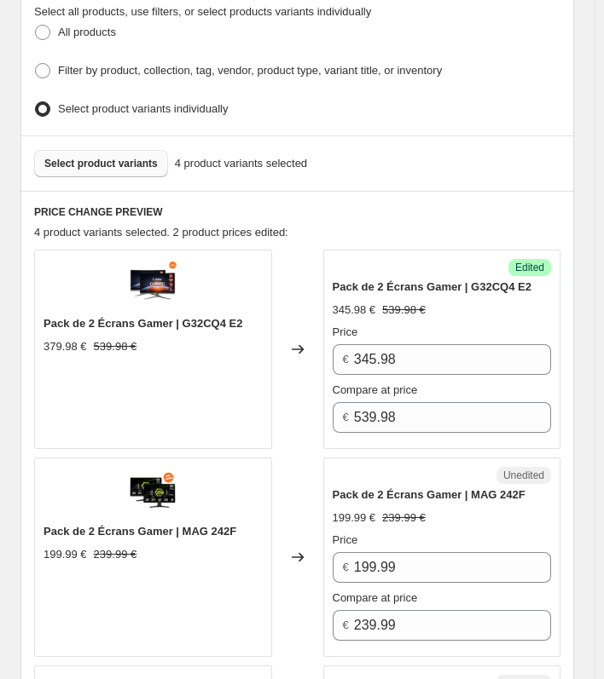
click at [109, 157] on span "Select product variants" at bounding box center [100, 164] width 113 height 14
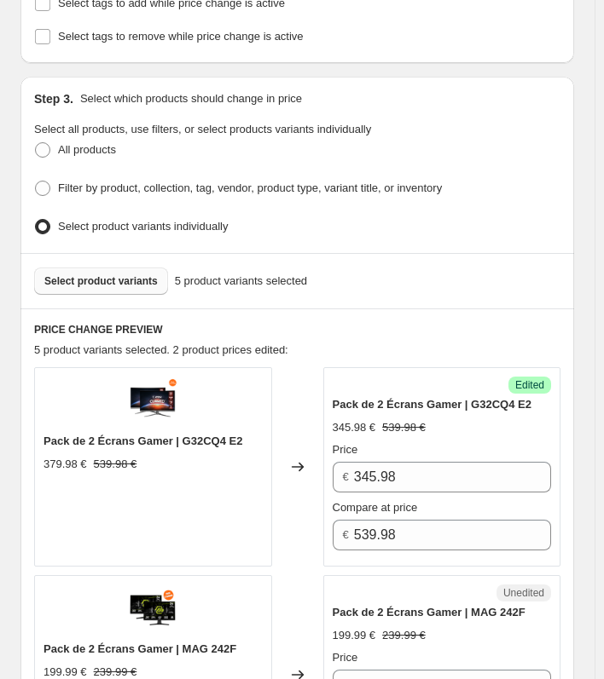
scroll to position [323, 0]
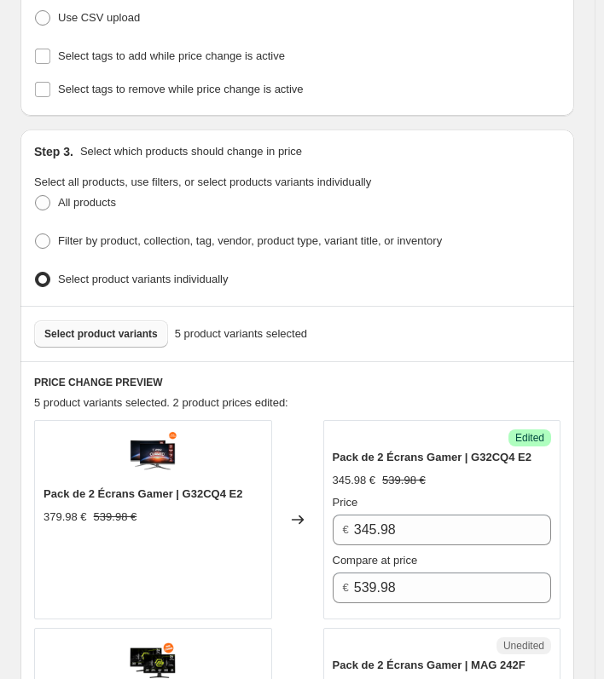
click at [107, 321] on button "Select product variants" at bounding box center [101, 334] width 134 height 27
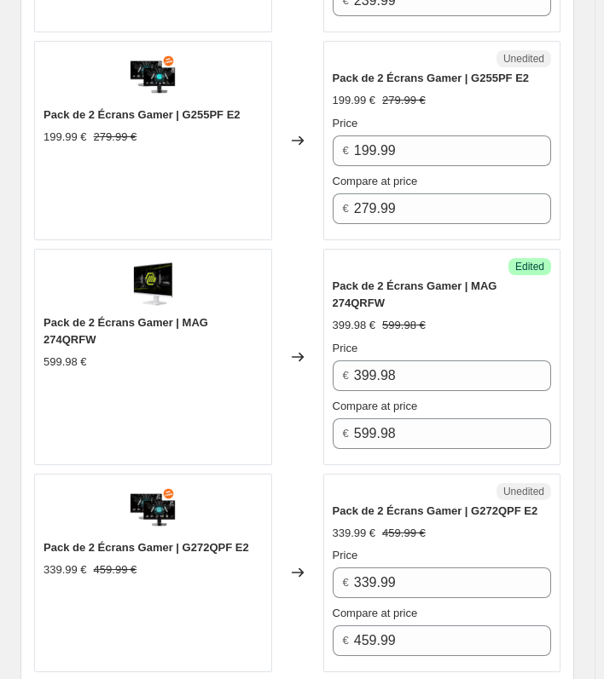
scroll to position [1431, 0]
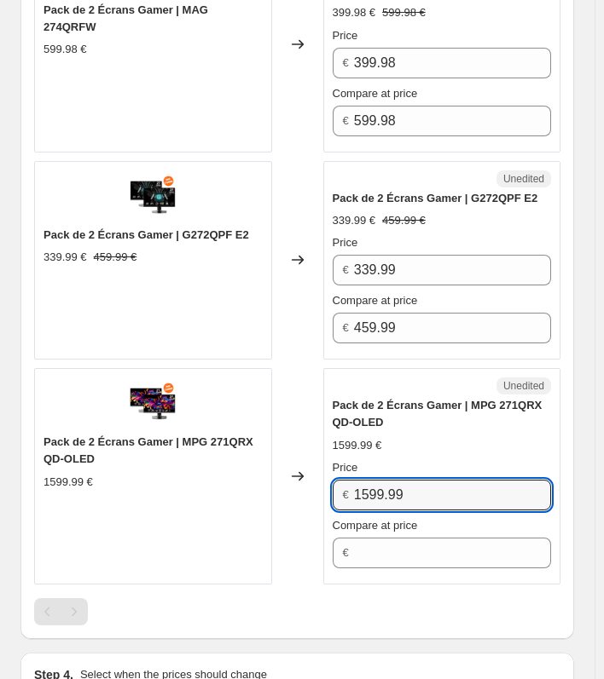
drag, startPoint x: 438, startPoint y: 492, endPoint x: 357, endPoint y: 490, distance: 81.0
click at [357, 490] on div "€ 1599.99" at bounding box center [441, 495] width 219 height 31
click at [400, 487] on input "1599.99" at bounding box center [452, 495] width 197 height 31
drag, startPoint x: 455, startPoint y: 482, endPoint x: 345, endPoint y: 488, distance: 110.1
click at [345, 488] on div "€ 1599.99" at bounding box center [441, 495] width 219 height 31
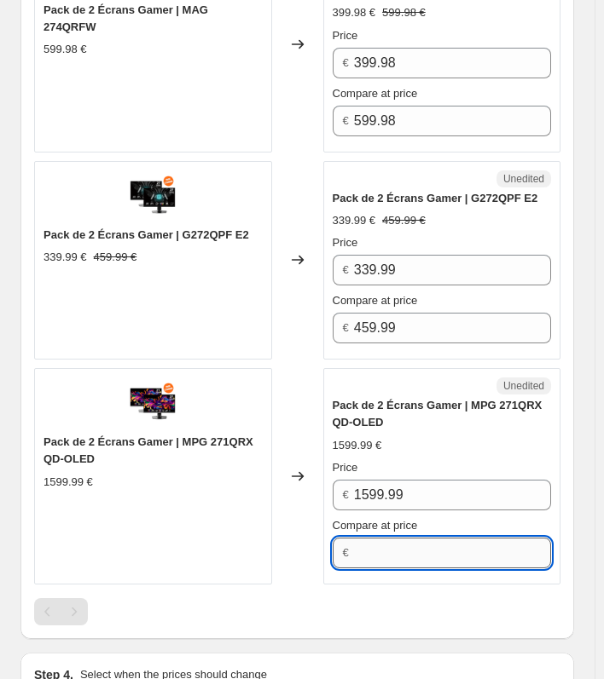
click at [400, 553] on input "Compare at price" at bounding box center [452, 553] width 197 height 31
paste input "MPG 271QRX QD-OLED"
type input "MPG 271QRX QD-OLED"
click at [436, 550] on input "MPG 271QRX QD-OLED" at bounding box center [452, 553] width 197 height 31
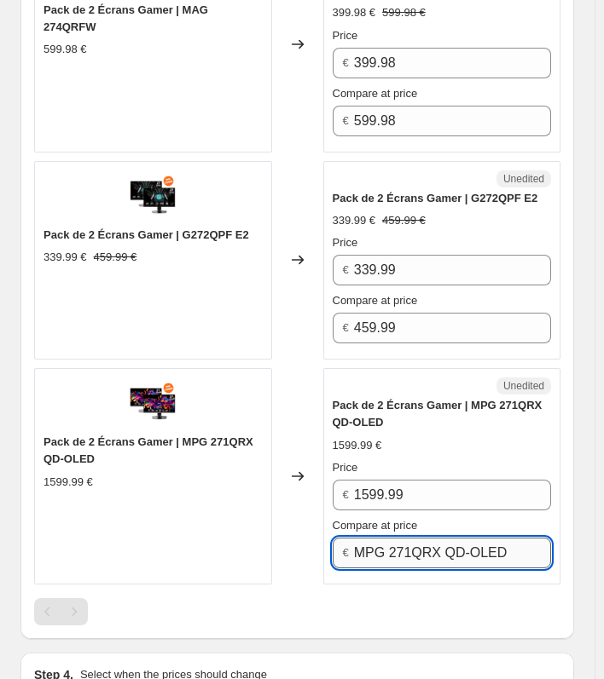
drag, startPoint x: 436, startPoint y: 550, endPoint x: 436, endPoint y: 539, distance: 11.1
click at [435, 545] on input "MPG 271QRX QD-OLED" at bounding box center [452, 553] width 197 height 31
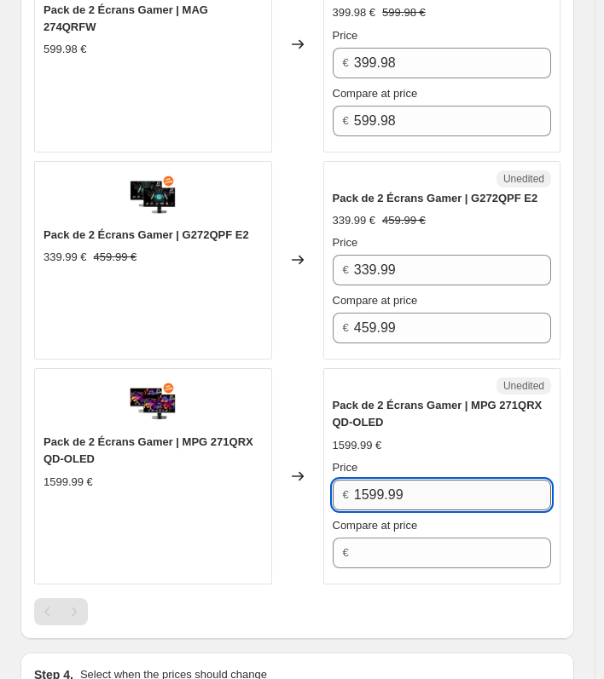
drag, startPoint x: 448, startPoint y: 487, endPoint x: 361, endPoint y: 491, distance: 87.1
click at [361, 491] on input "1599.99" at bounding box center [452, 495] width 197 height 31
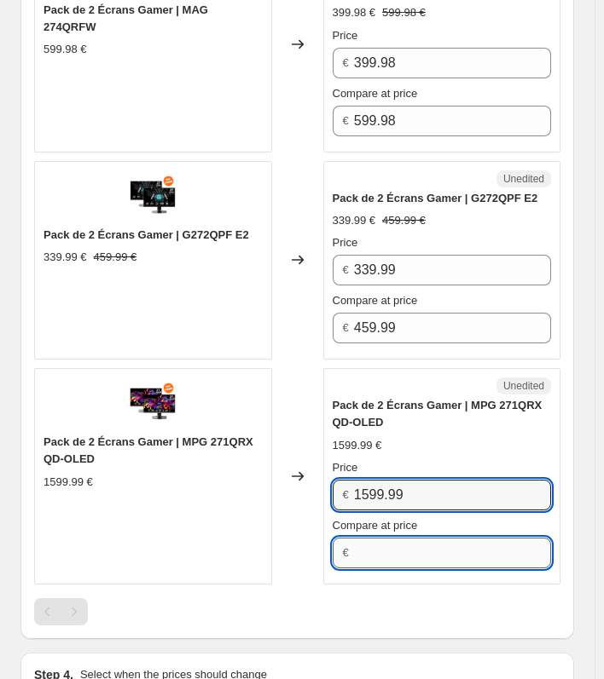
click at [377, 538] on input "Compare at price" at bounding box center [452, 553] width 197 height 31
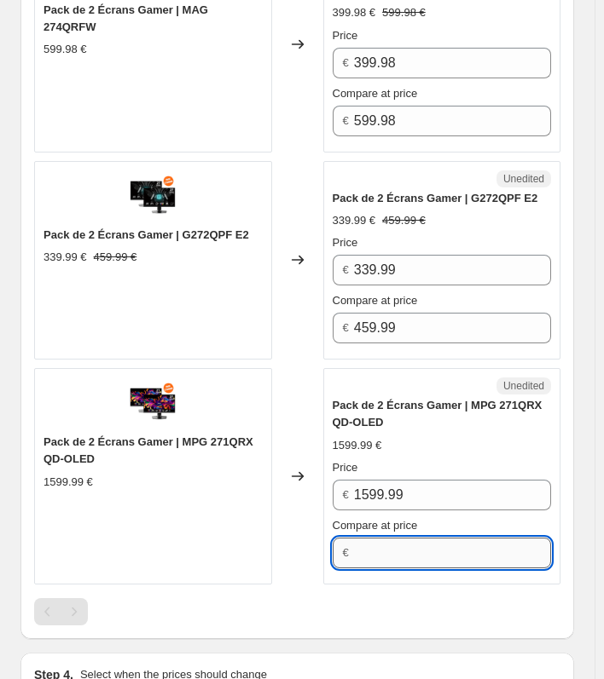
paste input "1599.99"
type input "1599.99"
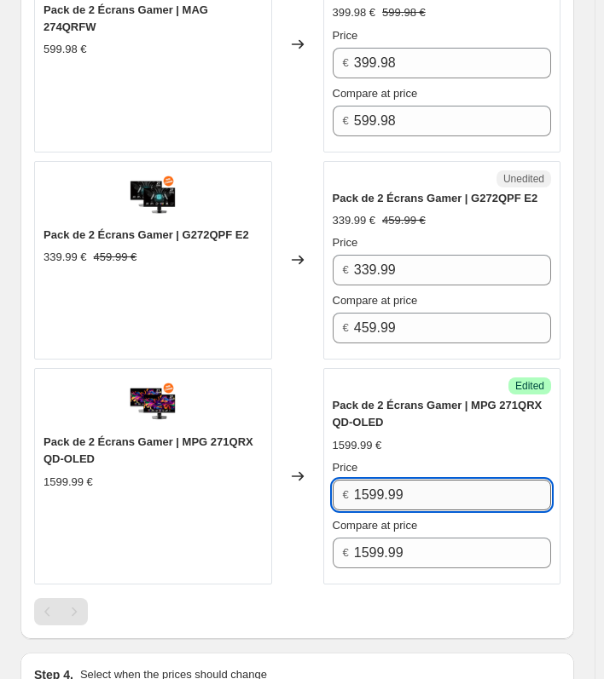
click at [419, 490] on input "1599.99" at bounding box center [452, 495] width 197 height 31
type input "1599.98"
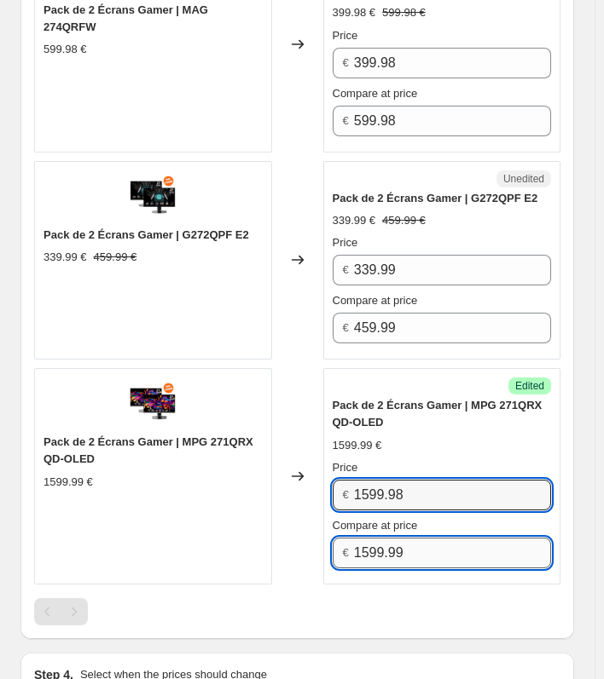
click at [433, 550] on input "1599.99" at bounding box center [452, 553] width 197 height 31
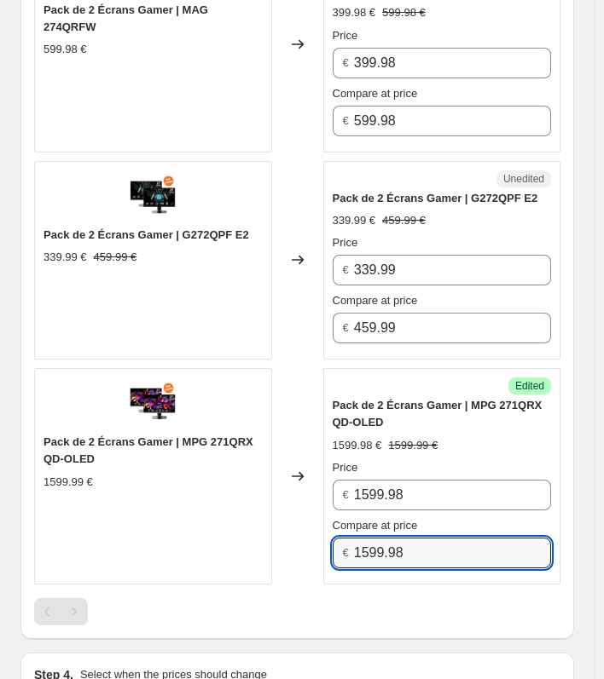
type input "1599.98"
click at [322, 576] on div "Changed to" at bounding box center [297, 476] width 51 height 217
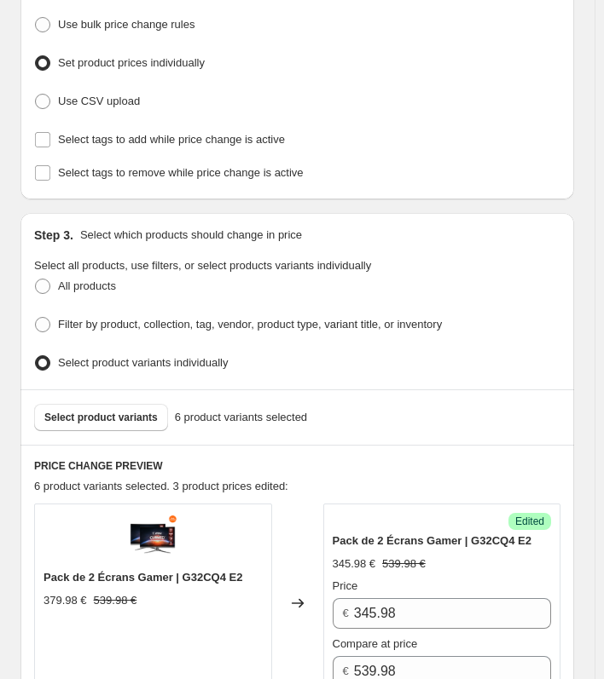
scroll to position [238, 0]
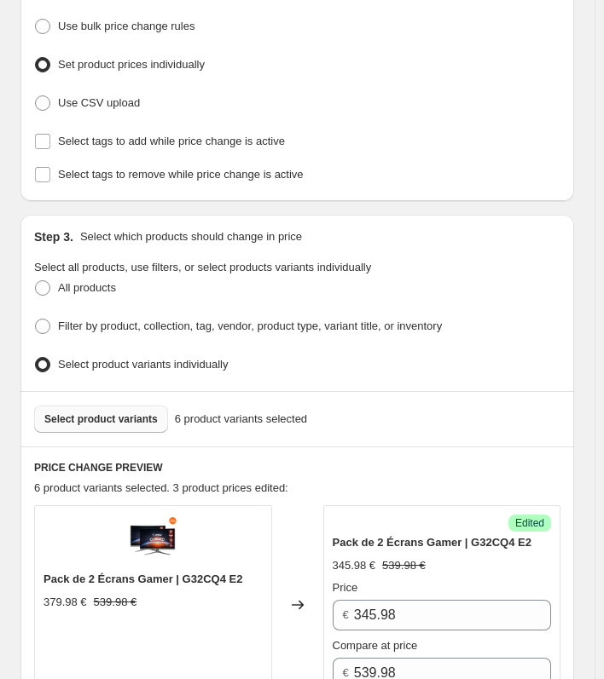
click at [135, 425] on div "Select product variants 6 product variants selected" at bounding box center [296, 418] width 553 height 55
click at [120, 416] on span "Select product variants" at bounding box center [100, 420] width 113 height 14
click at [126, 413] on span "Select product variants" at bounding box center [100, 420] width 113 height 14
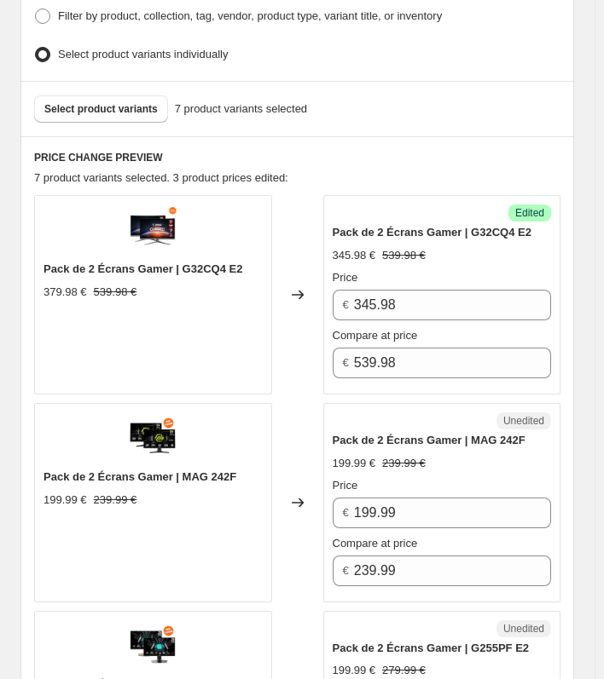
scroll to position [305, 0]
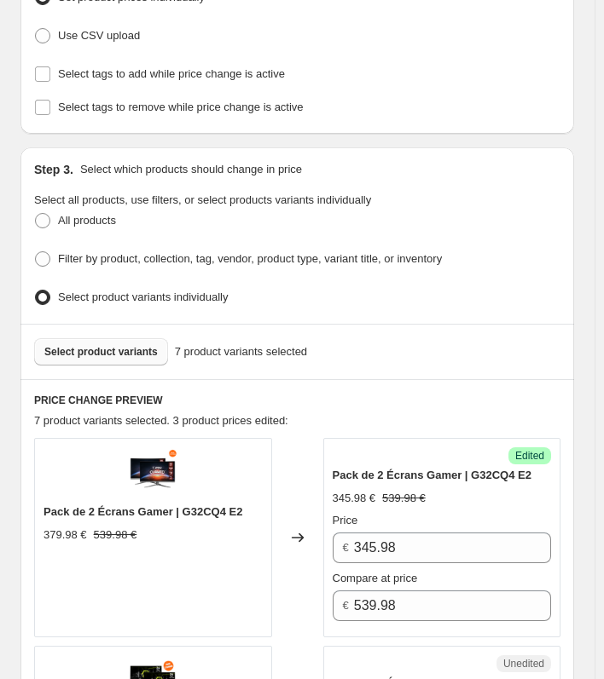
click at [95, 345] on span "Select product variants" at bounding box center [100, 352] width 113 height 14
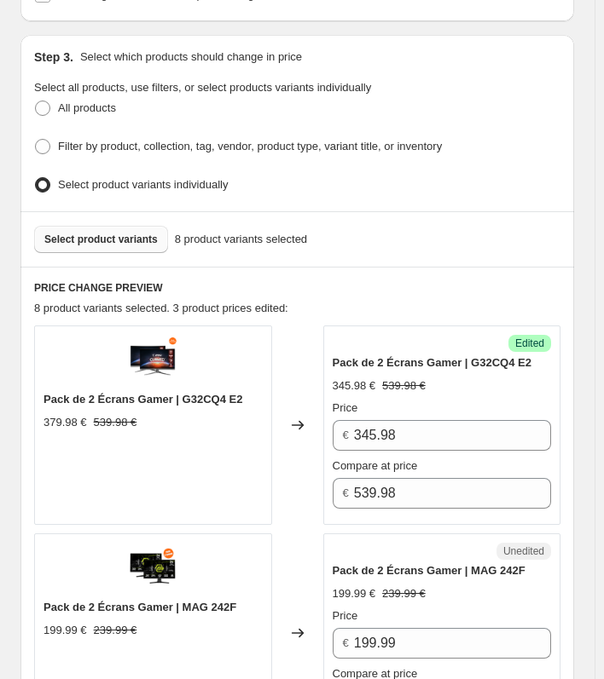
scroll to position [511, 0]
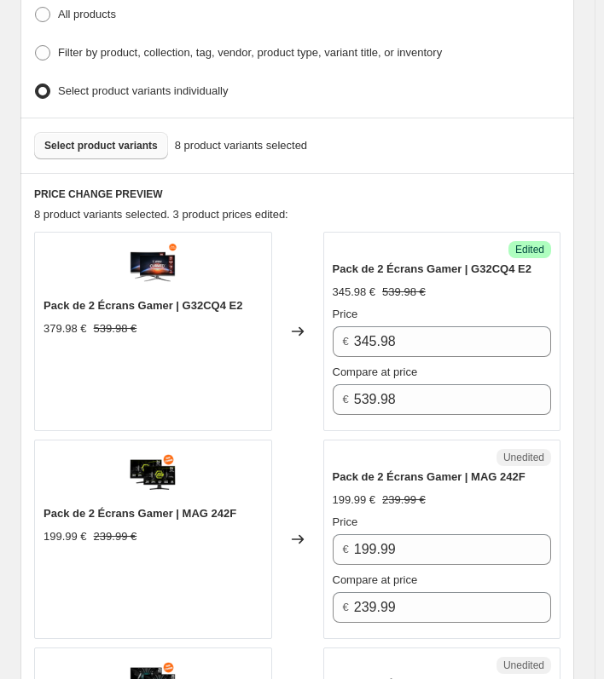
click at [101, 147] on button "Select product variants" at bounding box center [101, 145] width 134 height 27
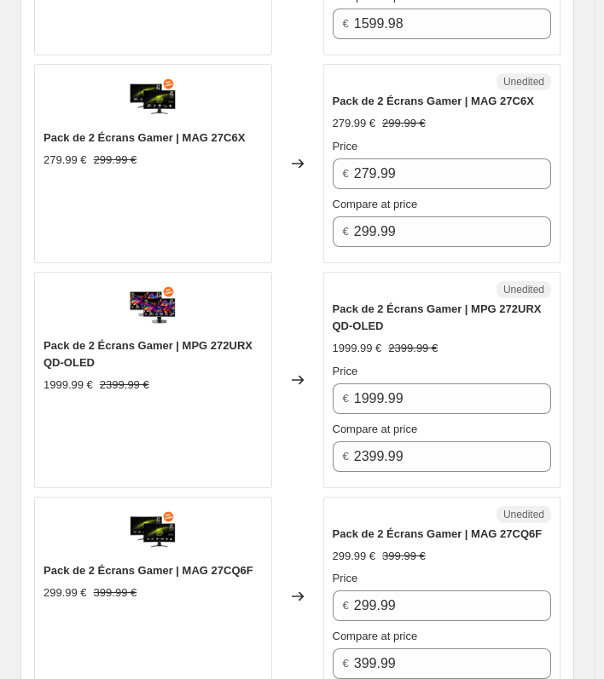
scroll to position [2302, 0]
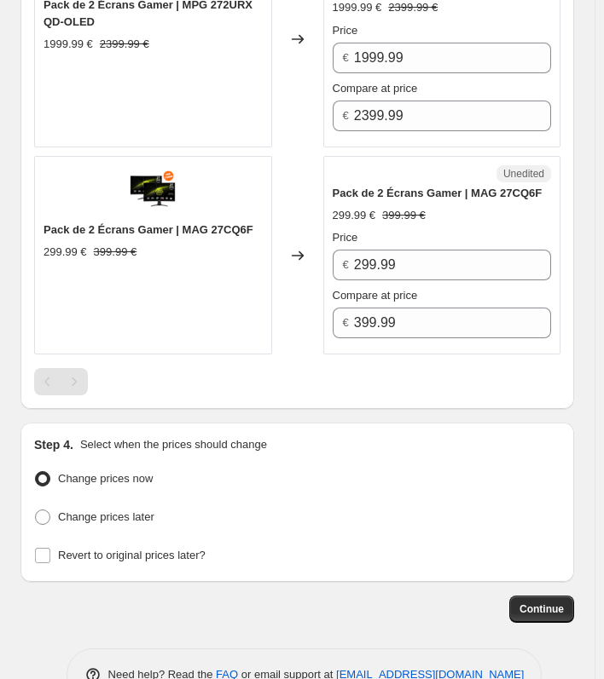
click at [437, 370] on div at bounding box center [297, 381] width 526 height 27
click at [470, 374] on div at bounding box center [297, 381] width 526 height 27
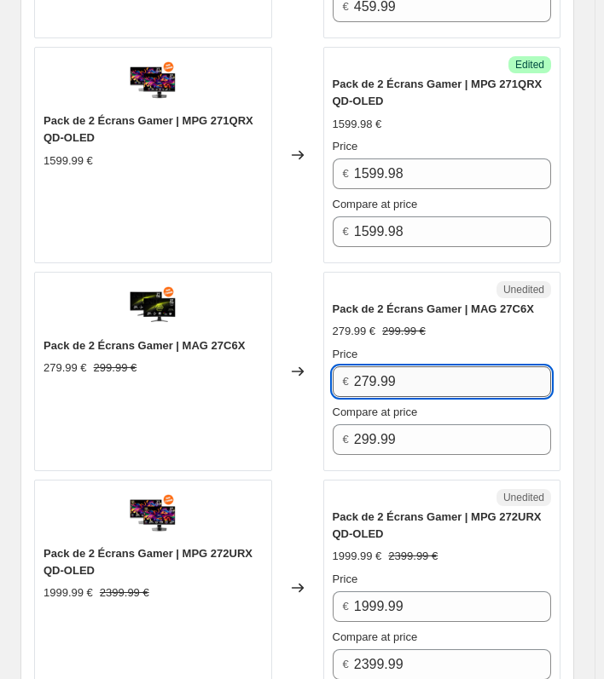
click at [430, 372] on input "279.99" at bounding box center [452, 382] width 197 height 31
click at [444, 368] on input "279.99" at bounding box center [452, 382] width 197 height 31
click at [454, 383] on input "279.98" at bounding box center [452, 382] width 197 height 31
type input "279.99"
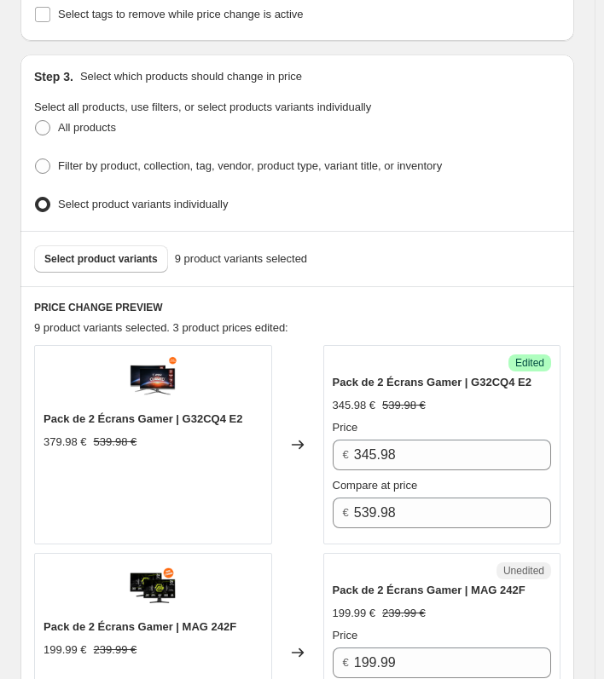
scroll to position [389, 0]
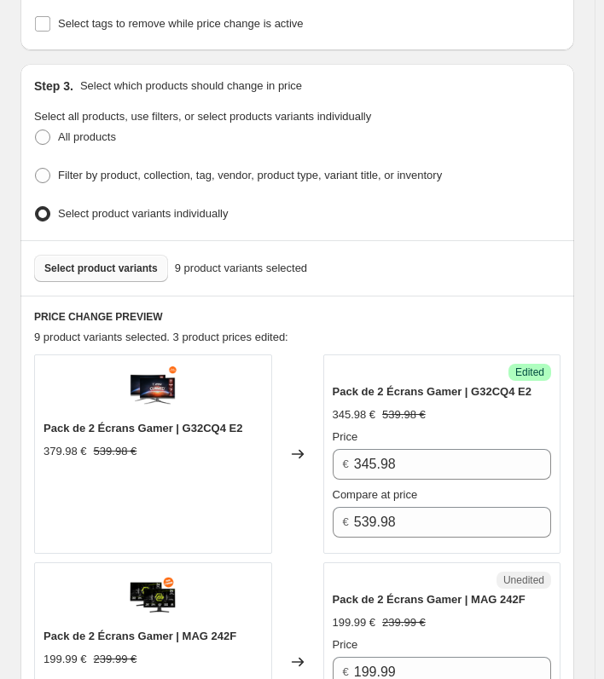
click at [141, 255] on button "Select product variants" at bounding box center [101, 268] width 134 height 27
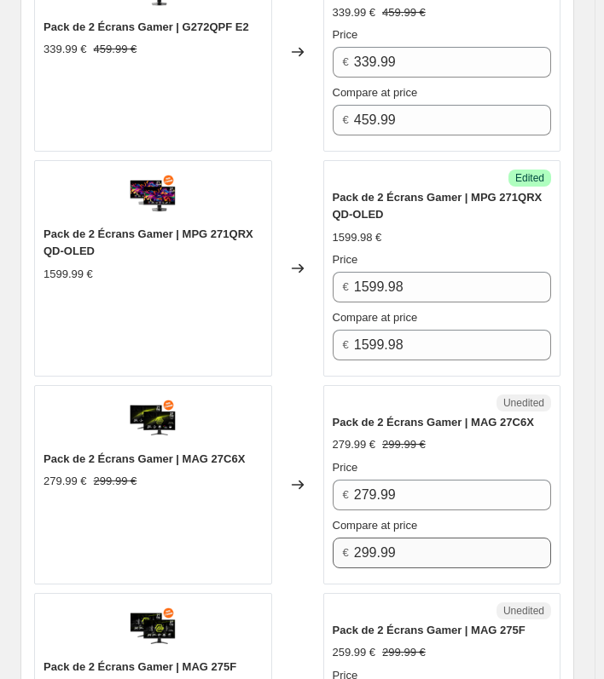
scroll to position [1667, 0]
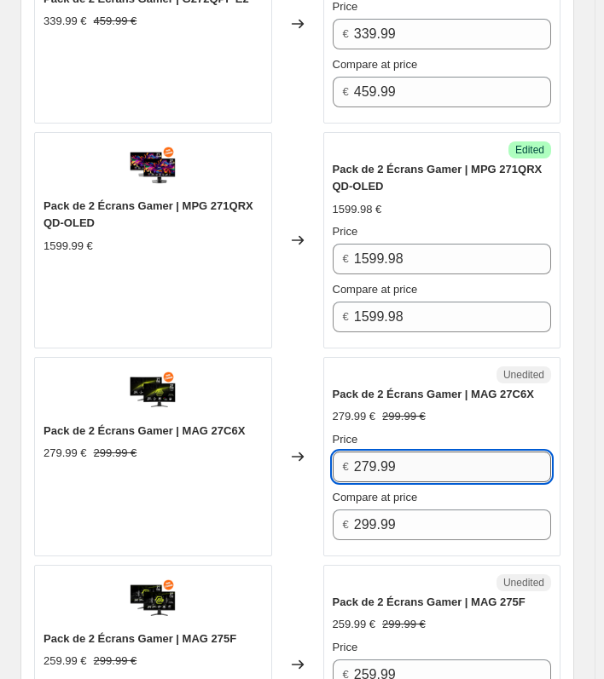
click at [379, 469] on input "279.99" at bounding box center [452, 467] width 197 height 31
click at [430, 456] on input "259.99" at bounding box center [452, 467] width 197 height 31
click at [390, 468] on input "259.98" at bounding box center [452, 467] width 197 height 31
click at [377, 463] on input "259.98" at bounding box center [452, 467] width 197 height 31
type input "279.98"
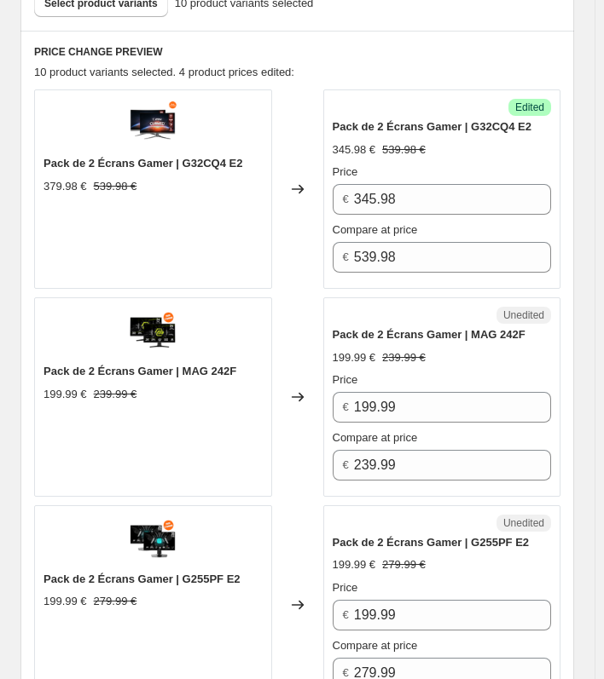
scroll to position [474, 0]
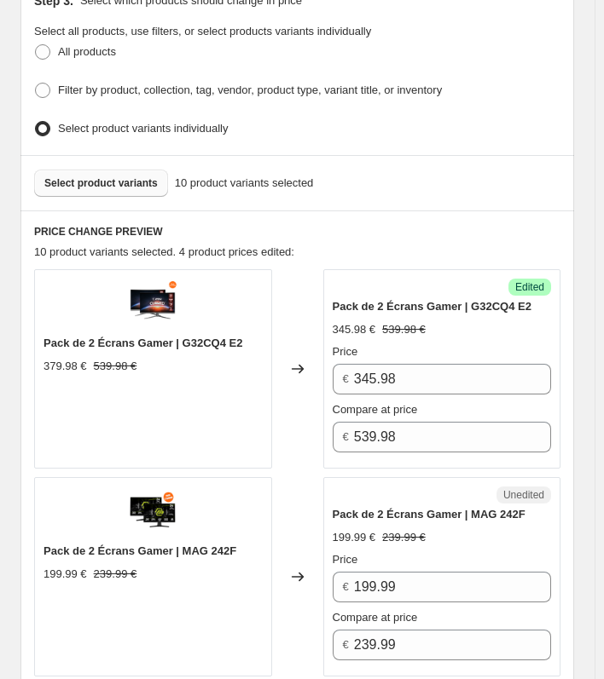
click at [49, 178] on span "Select product variants" at bounding box center [100, 183] width 113 height 14
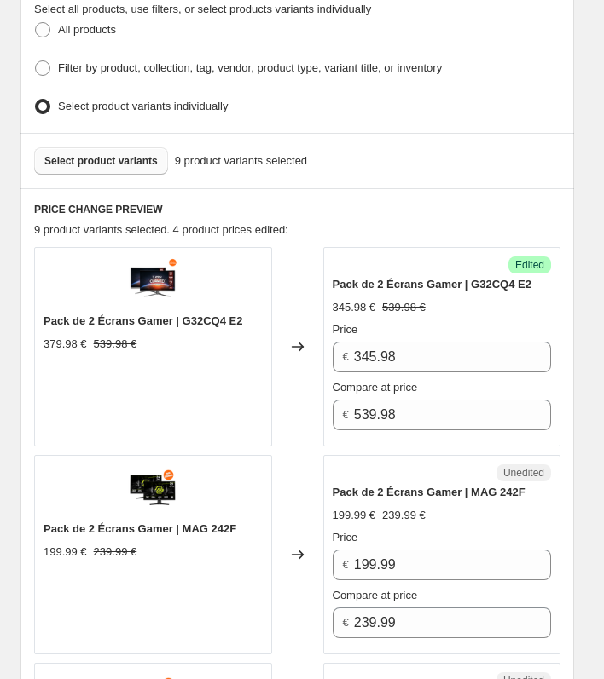
scroll to position [465, 0]
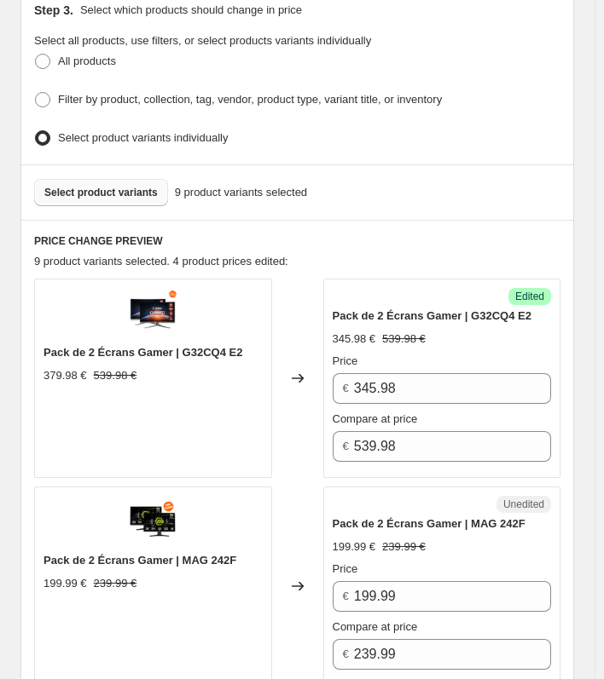
click at [101, 195] on button "Select product variants" at bounding box center [101, 192] width 134 height 27
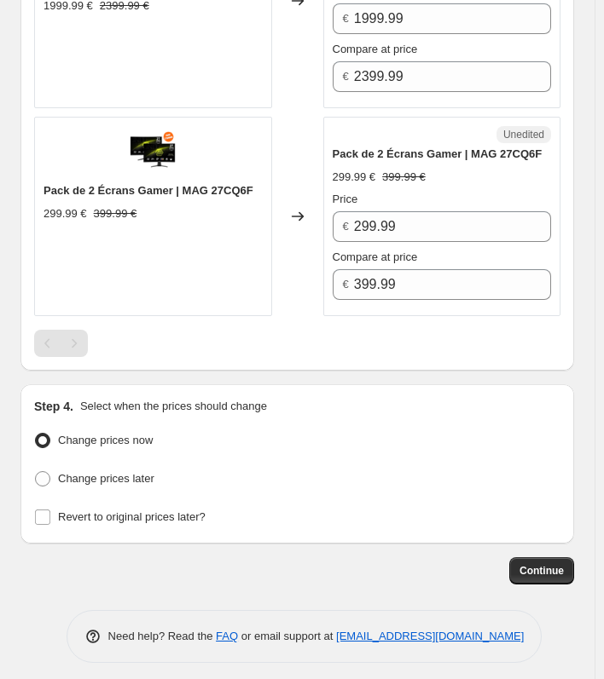
scroll to position [1960, 0]
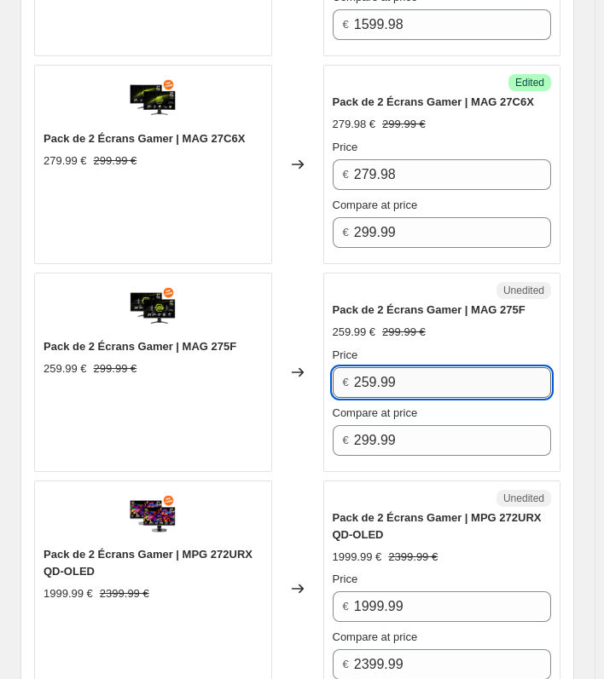
click at [442, 378] on input "259.99" at bounding box center [452, 382] width 197 height 31
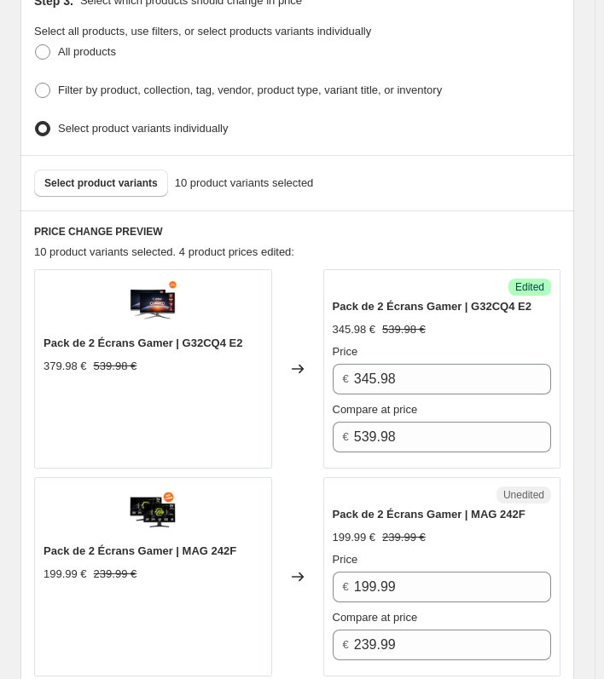
scroll to position [425, 0]
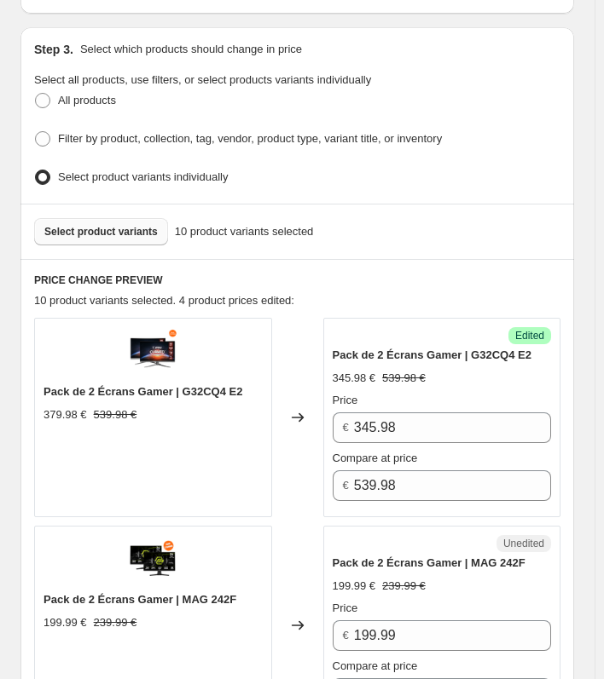
click at [113, 218] on button "Select product variants" at bounding box center [101, 231] width 134 height 27
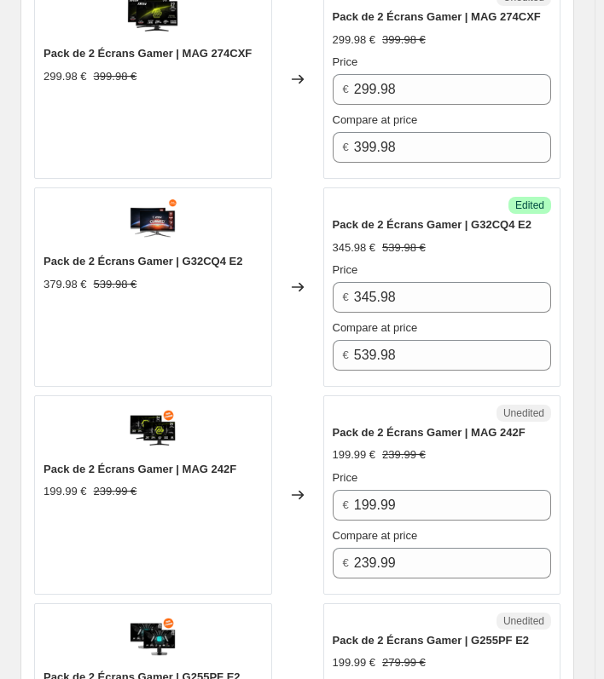
scroll to position [511, 0]
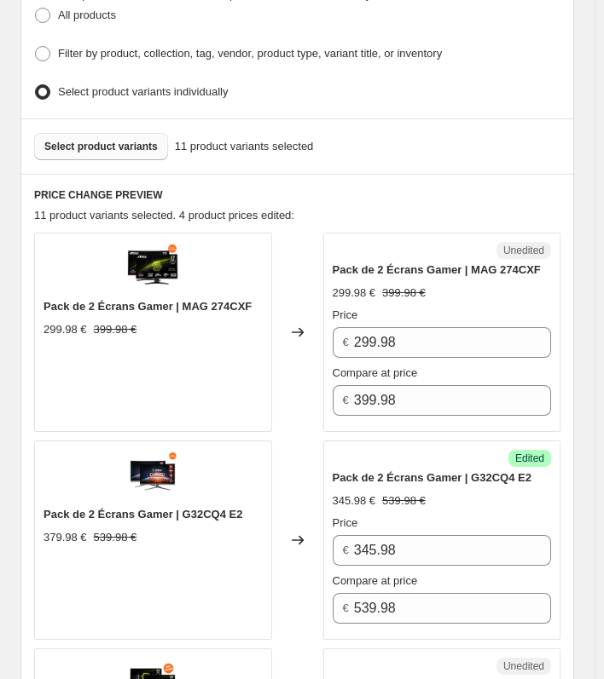
click at [90, 133] on button "Select product variants" at bounding box center [101, 146] width 134 height 27
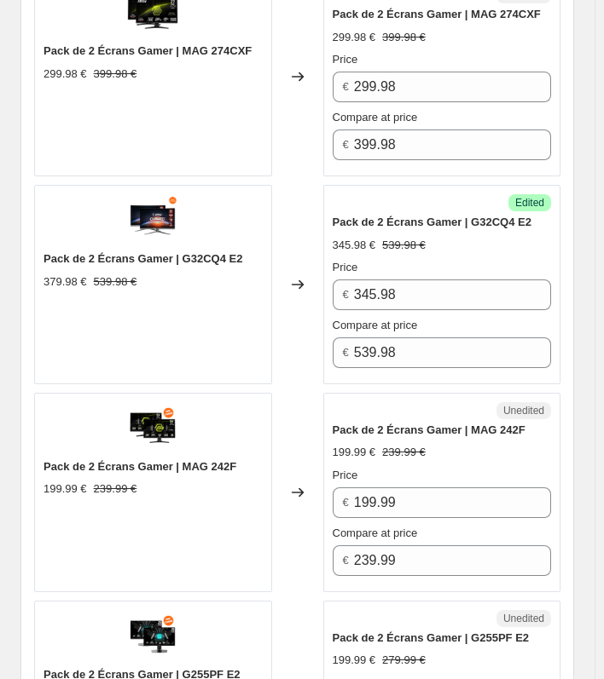
scroll to position [2816, 0]
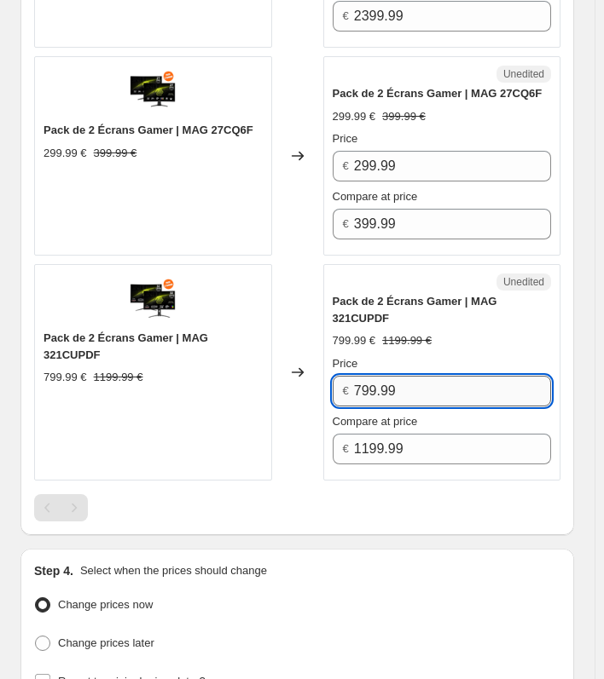
click at [404, 382] on input "799.99" at bounding box center [452, 391] width 197 height 31
click at [410, 549] on div "Step 4. Select when the prices should change Change prices now Change prices la…" at bounding box center [296, 628] width 553 height 159
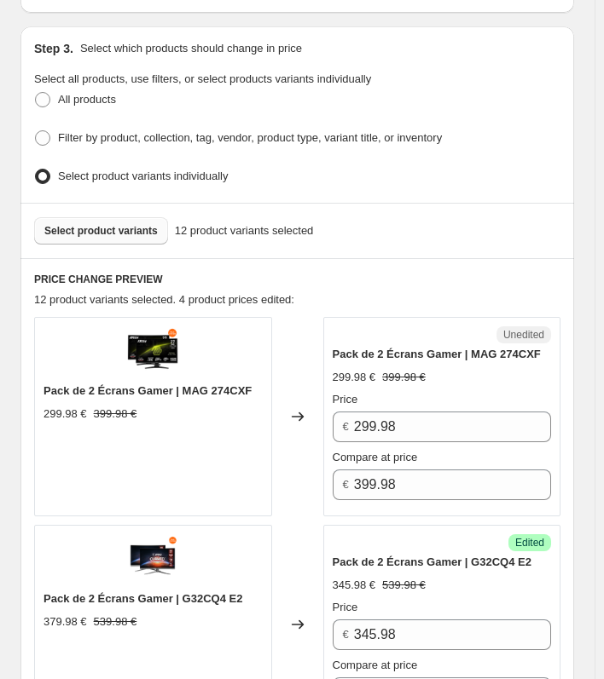
scroll to position [430, 0]
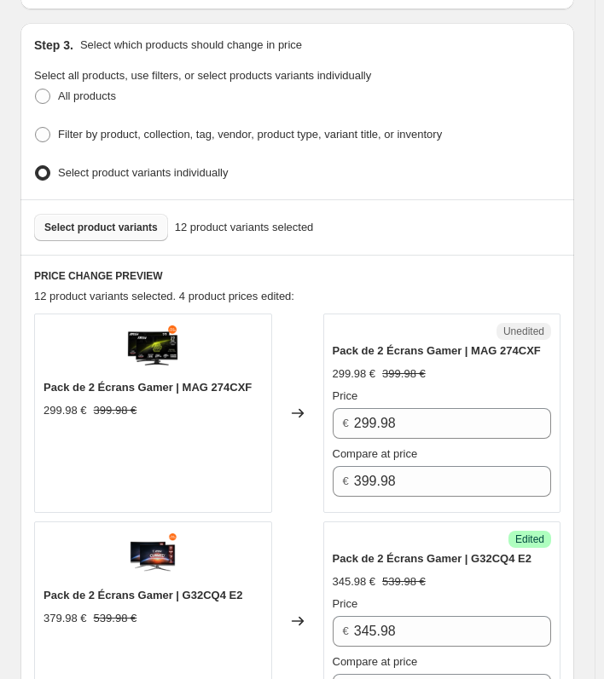
click at [107, 228] on button "Select product variants" at bounding box center [101, 227] width 134 height 27
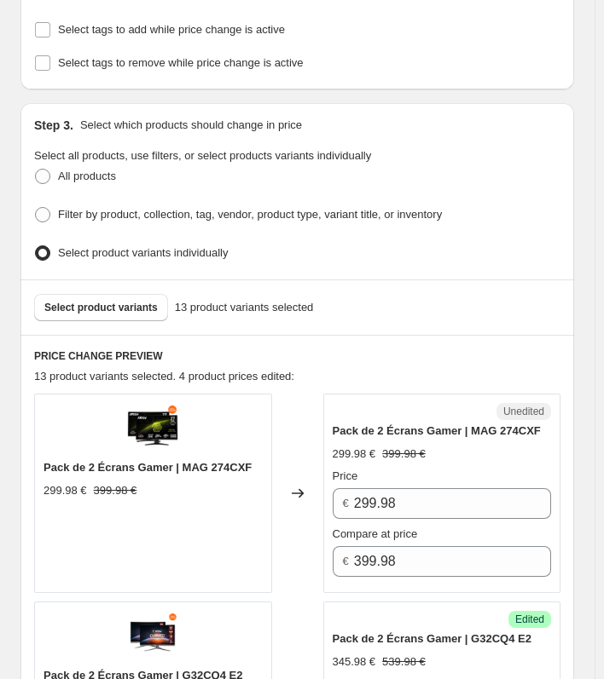
scroll to position [89, 0]
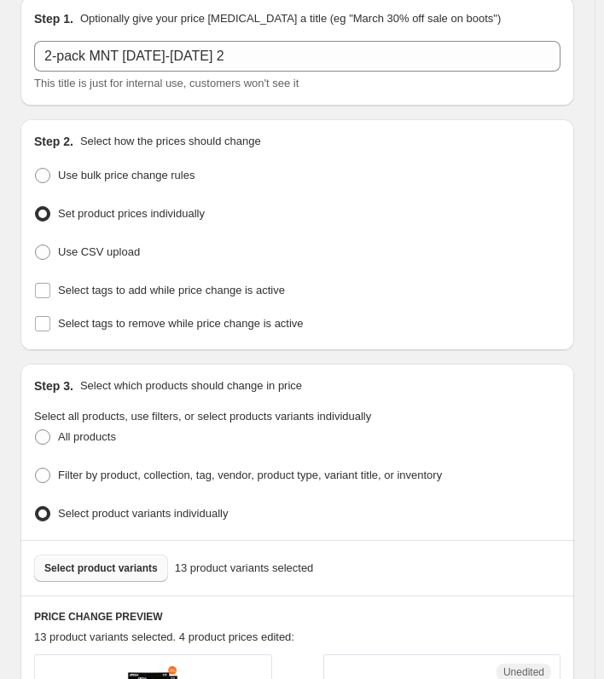
click at [104, 555] on button "Select product variants" at bounding box center [101, 568] width 134 height 27
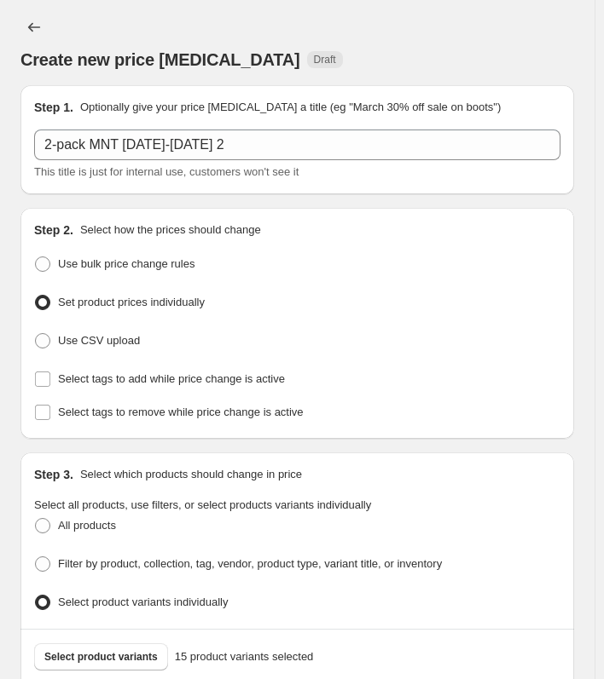
scroll to position [341, 0]
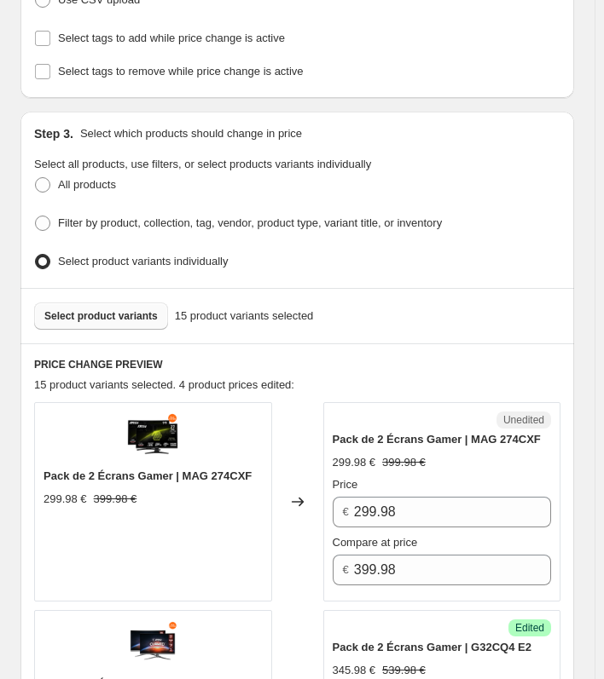
click at [105, 310] on span "Select product variants" at bounding box center [100, 316] width 113 height 14
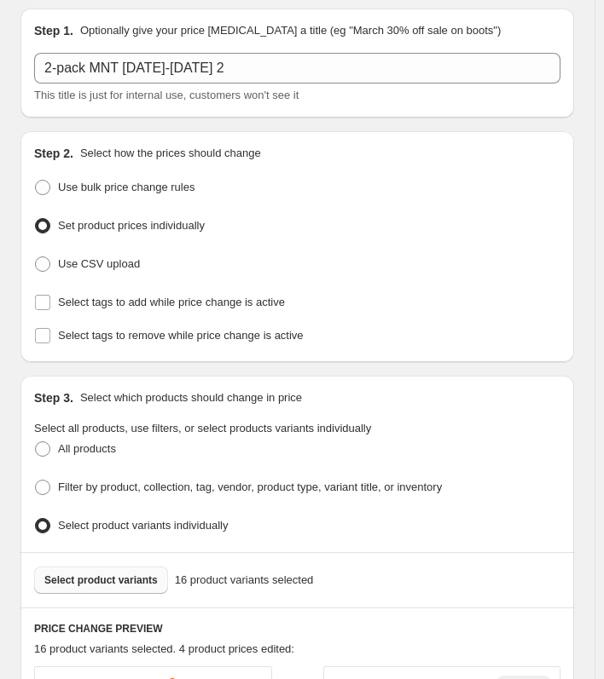
scroll to position [85, 0]
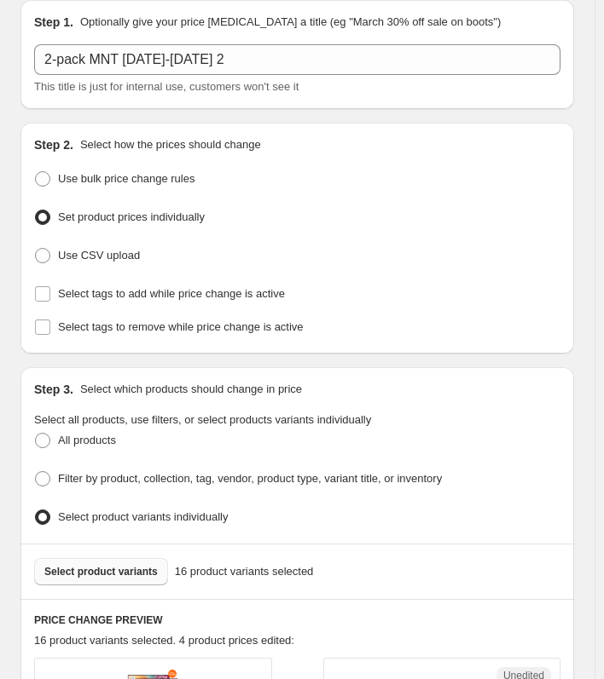
click at [110, 565] on span "Select product variants" at bounding box center [100, 572] width 113 height 14
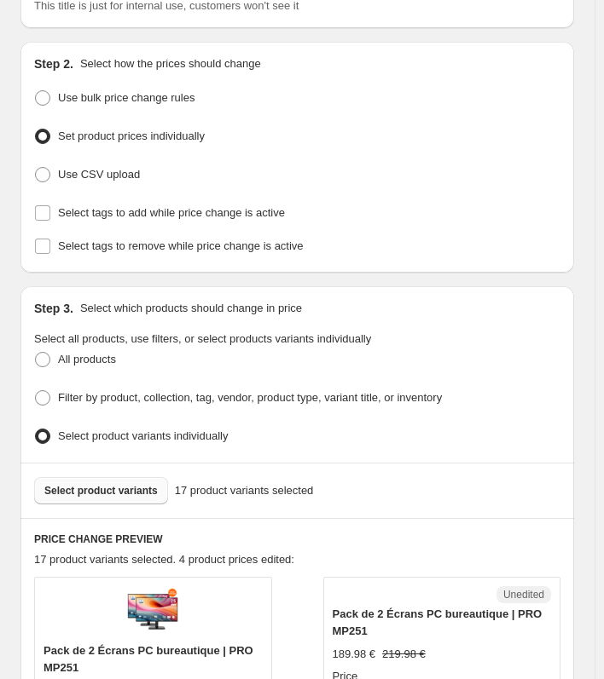
scroll to position [426, 0]
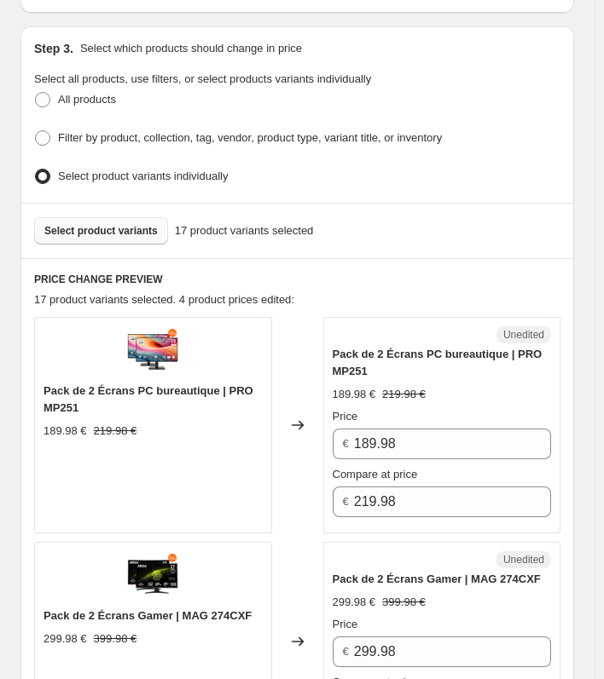
click at [121, 224] on span "Select product variants" at bounding box center [100, 231] width 113 height 14
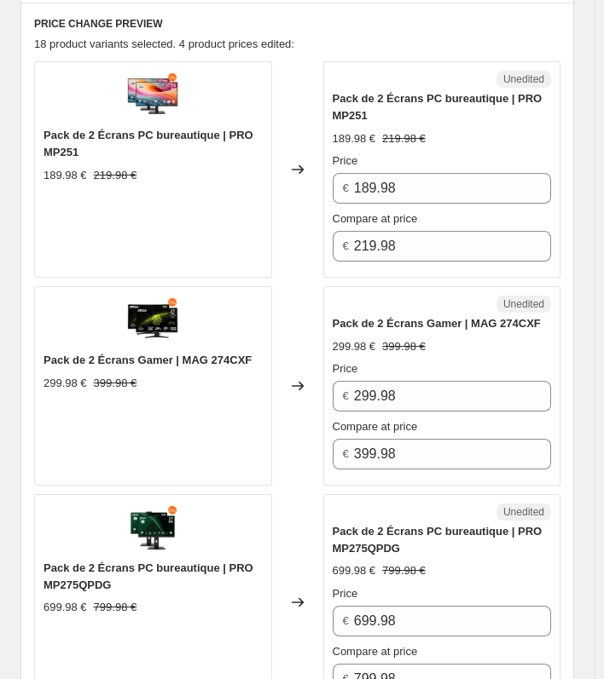
scroll to position [341, 0]
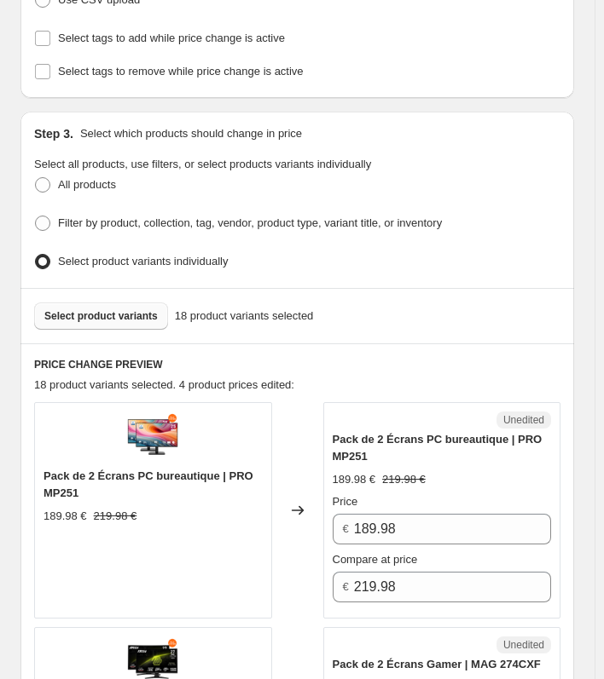
click at [127, 309] on span "Select product variants" at bounding box center [100, 316] width 113 height 14
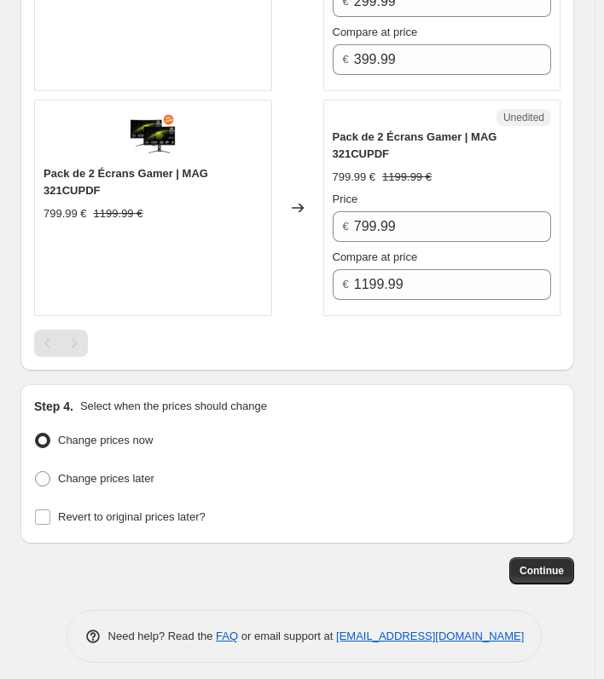
scroll to position [4555, 0]
click at [96, 480] on span "Change prices later" at bounding box center [106, 479] width 96 height 17
click at [36, 472] on input "Change prices later" at bounding box center [35, 471] width 1 height 1
radio input "true"
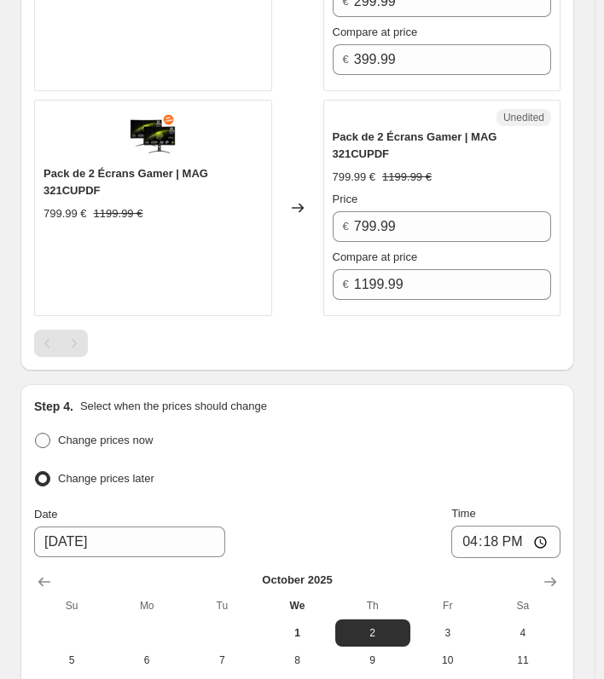
click at [85, 434] on span "Change prices now" at bounding box center [105, 440] width 95 height 13
click at [36, 433] on input "Change prices now" at bounding box center [35, 433] width 1 height 1
radio input "true"
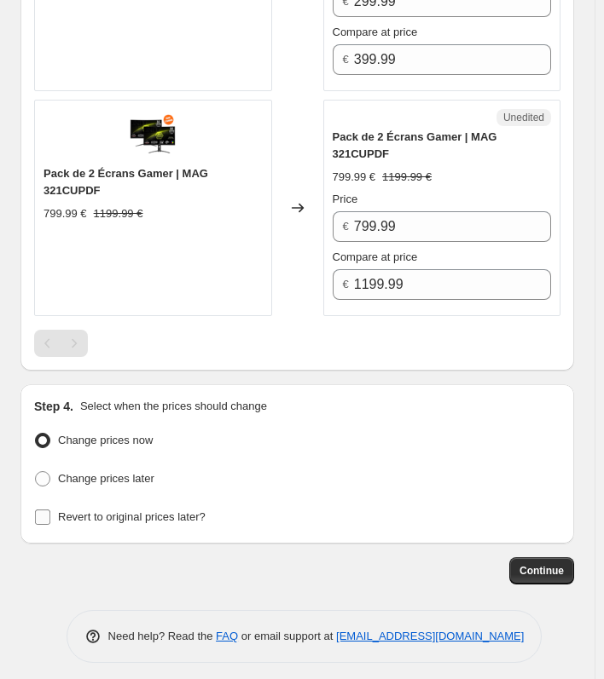
click at [90, 511] on span "Revert to original prices later?" at bounding box center [131, 517] width 147 height 13
click at [50, 510] on input "Revert to original prices later?" at bounding box center [42, 517] width 15 height 15
checkbox input "true"
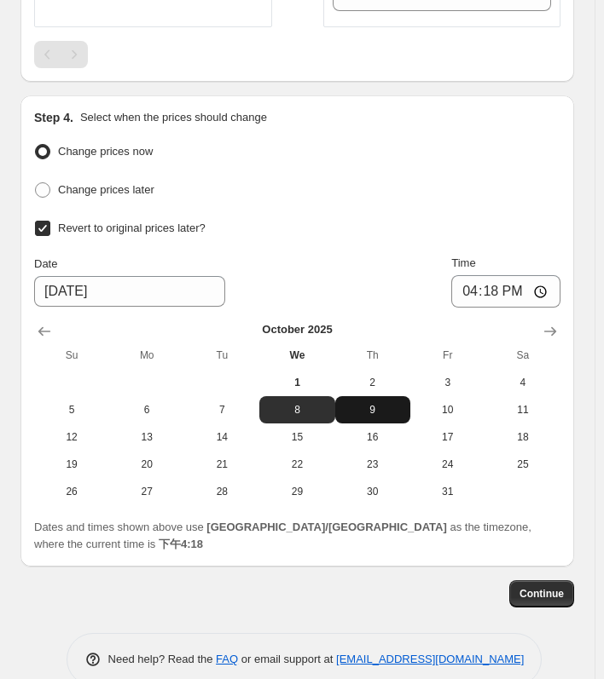
scroll to position [4850, 0]
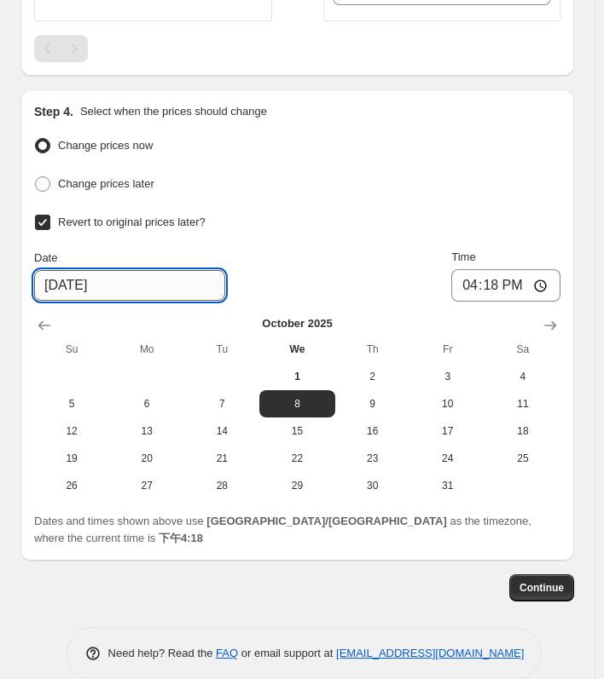
click at [106, 278] on input "10/8/2025" at bounding box center [129, 285] width 191 height 31
click at [555, 317] on icon "Show next month, November 2025" at bounding box center [549, 325] width 17 height 17
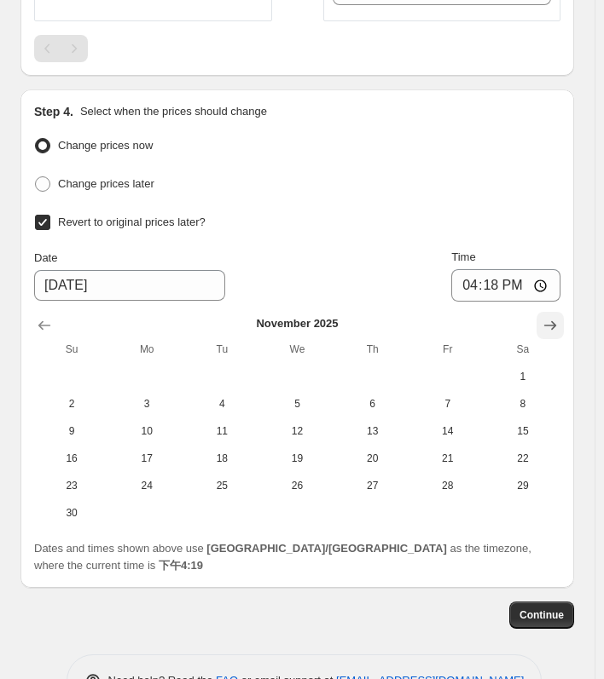
click at [555, 317] on icon "Show next month, December 2025" at bounding box center [549, 325] width 17 height 17
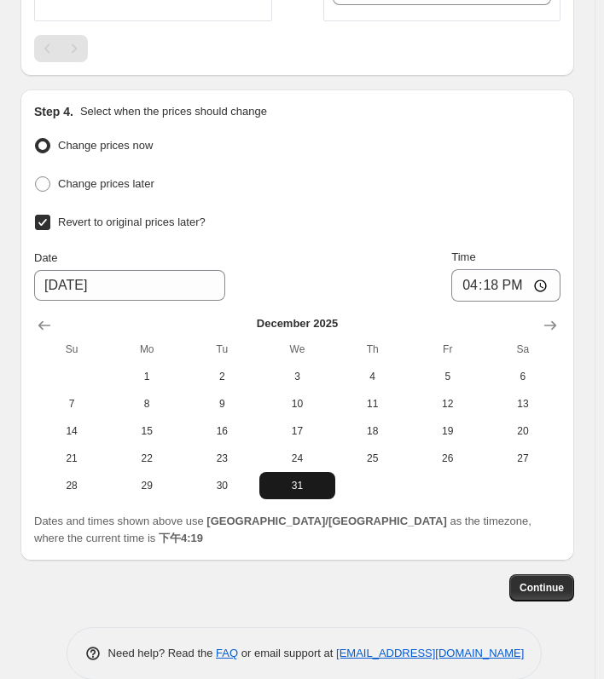
click at [309, 482] on span "31" at bounding box center [296, 486] width 61 height 14
type input "[DATE]"
click at [552, 274] on input "16:18" at bounding box center [505, 285] width 109 height 32
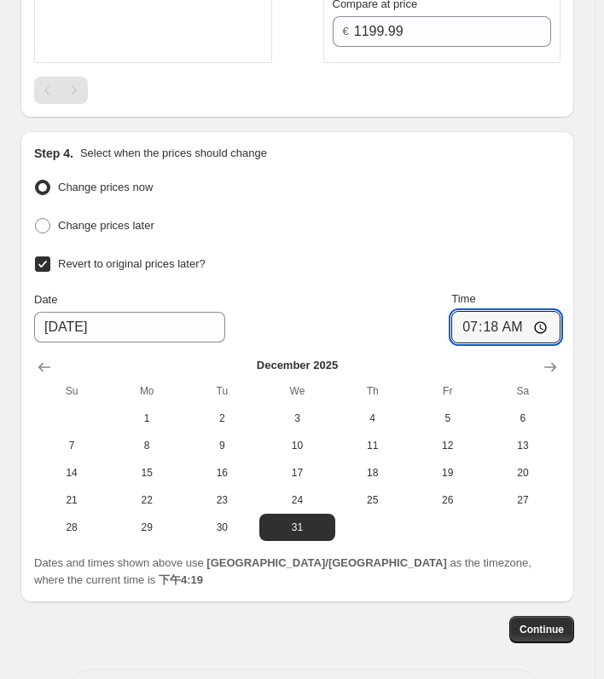
scroll to position [4679, 0]
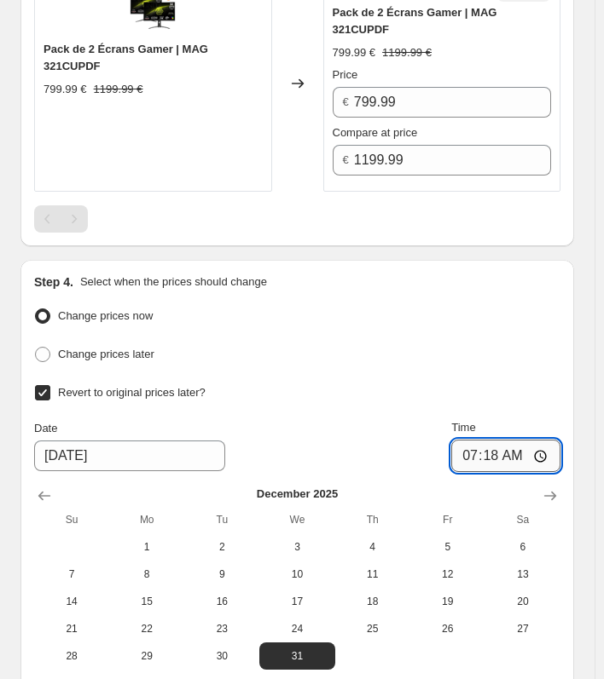
click at [541, 448] on input "07:18" at bounding box center [505, 456] width 109 height 32
type input "07:01"
click at [394, 372] on div "Change prices now Change prices later Revert to original prices later? Date 12/…" at bounding box center [297, 487] width 526 height 366
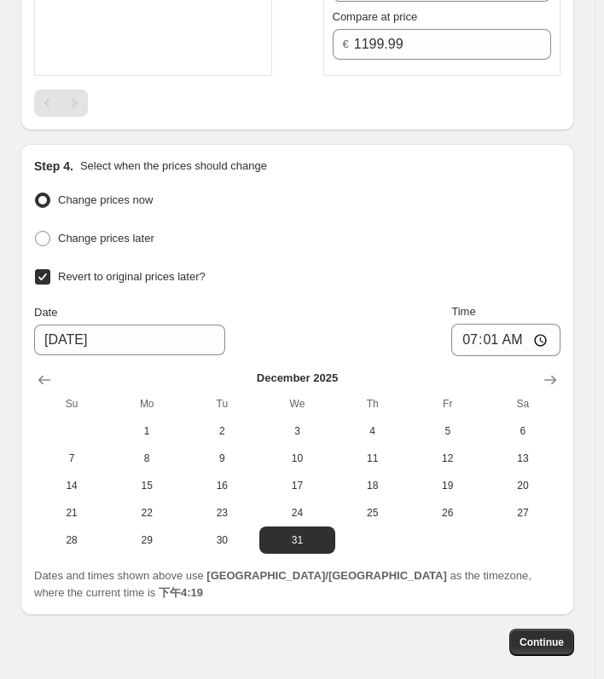
scroll to position [4850, 0]
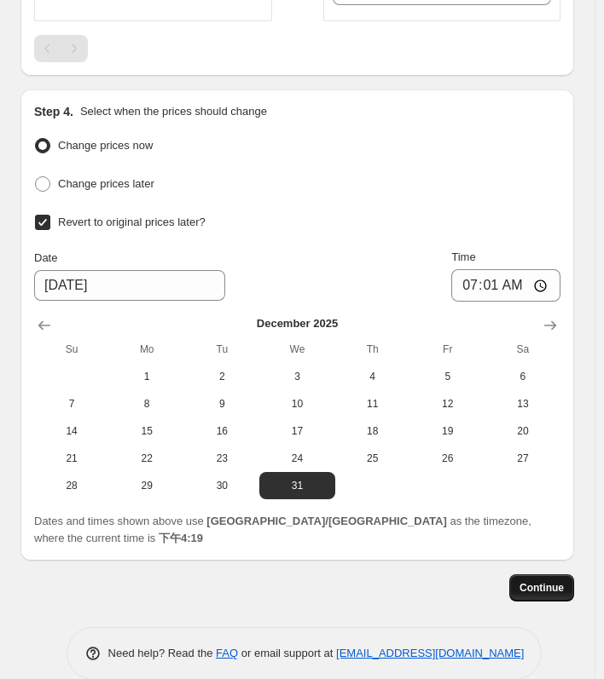
click at [541, 581] on span "Continue" at bounding box center [541, 588] width 44 height 14
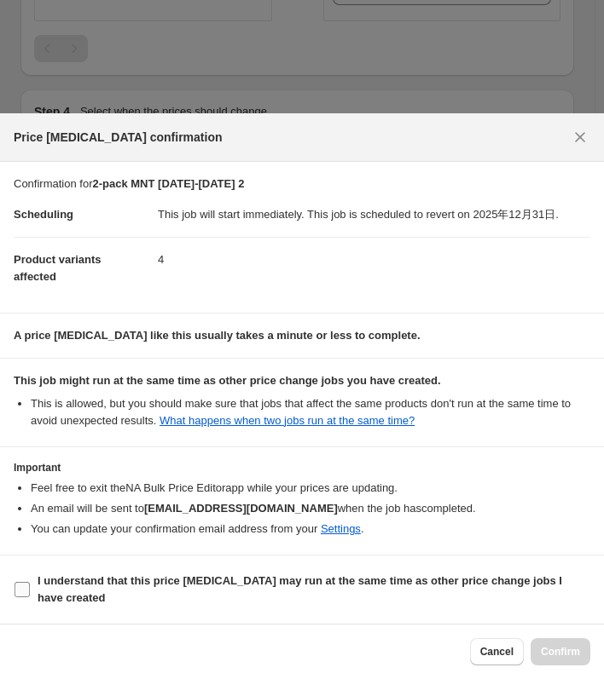
click at [67, 586] on b "I understand that this price change job may run at the same time as other price…" at bounding box center [300, 590] width 524 height 30
click at [30, 586] on input "I understand that this price change job may run at the same time as other price…" at bounding box center [21, 589] width 15 height 15
checkbox input "true"
click at [554, 644] on button "Confirm" at bounding box center [560, 651] width 60 height 27
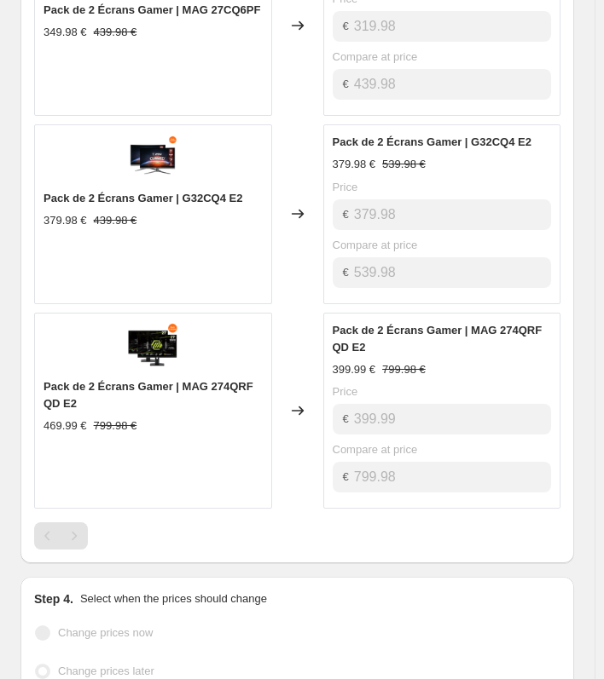
scroll to position [1364, 0]
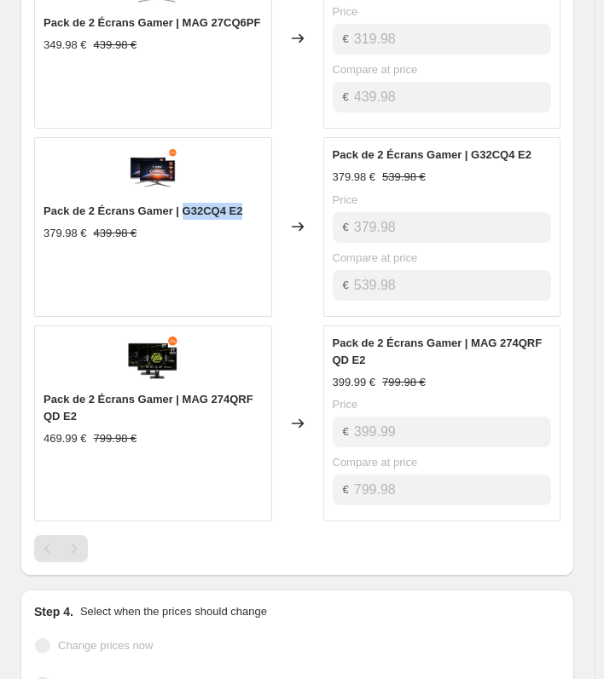
drag, startPoint x: 254, startPoint y: 205, endPoint x: 187, endPoint y: 211, distance: 67.6
click at [187, 211] on div "Pack de 2 Écrans Gamer | G32CQ4 E2" at bounding box center [152, 211] width 219 height 17
copy span "G32CQ4 E2"
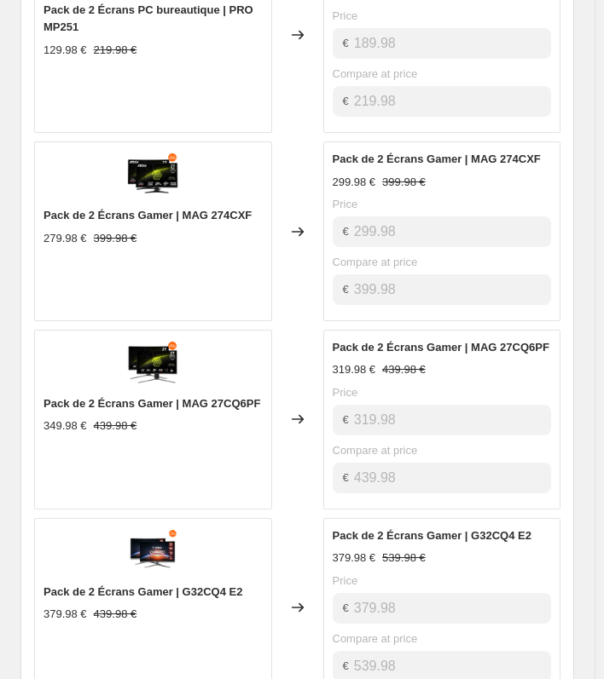
scroll to position [1108, 0]
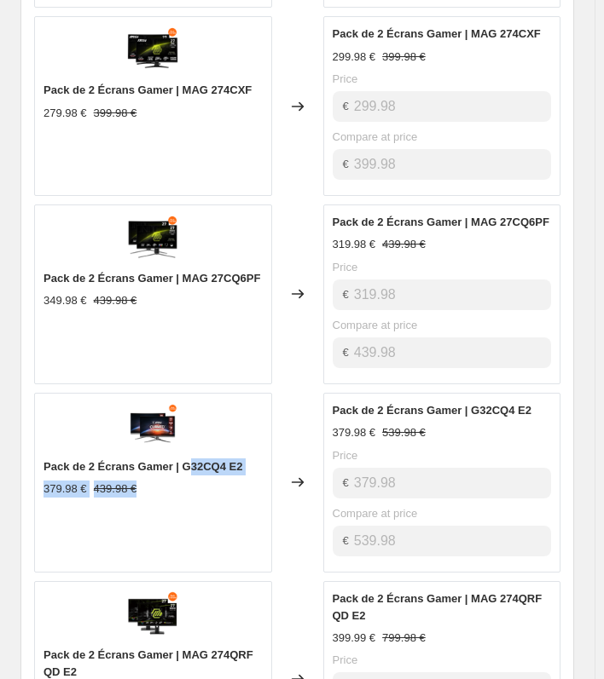
drag, startPoint x: 252, startPoint y: 468, endPoint x: 193, endPoint y: 466, distance: 59.7
click at [194, 466] on div "Pack de 2 Écrans Gamer | G32CQ4 E2 379.98 € 439.98 €" at bounding box center [152, 478] width 219 height 39
click at [193, 466] on span "Pack de 2 Écrans Gamer | G32CQ4 E2" at bounding box center [142, 466] width 199 height 13
drag, startPoint x: 186, startPoint y: 464, endPoint x: 246, endPoint y: 461, distance: 60.6
click at [242, 461] on span "Pack de 2 Écrans Gamer | G32CQ4 E2" at bounding box center [142, 466] width 199 height 13
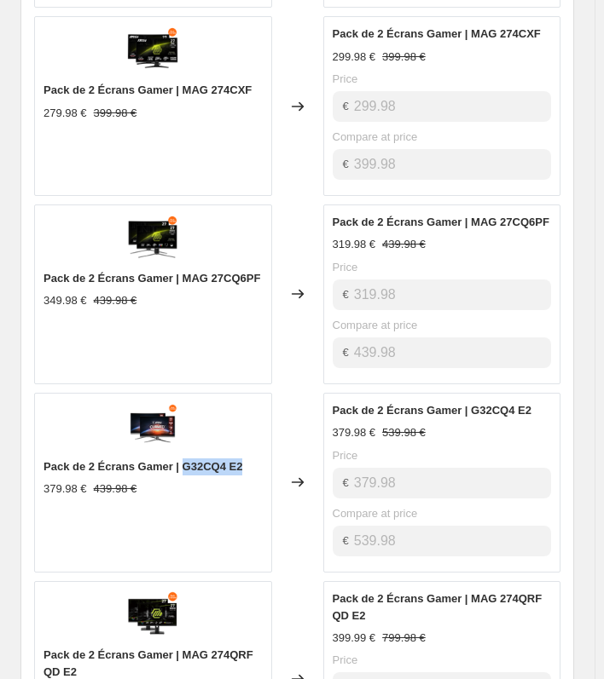
copy span "G32CQ4 E2"
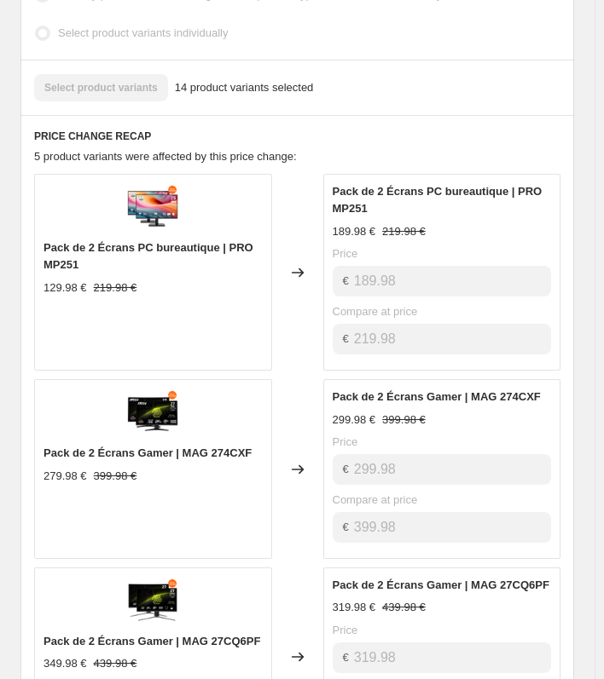
scroll to position [682, 0]
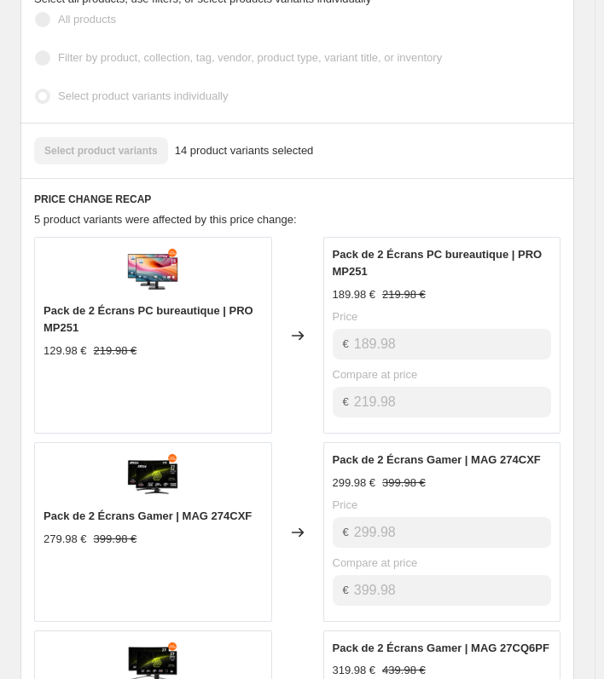
click at [221, 213] on span "5 product variants were affected by this price change:" at bounding box center [165, 219] width 263 height 13
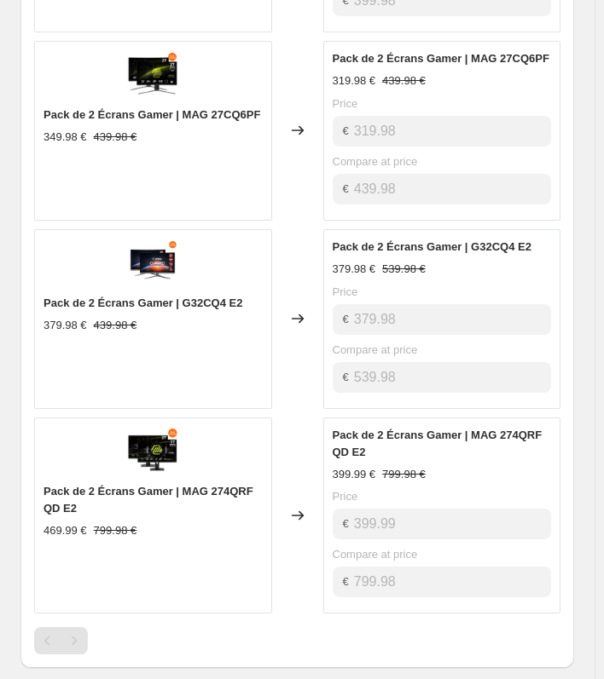
scroll to position [1279, 0]
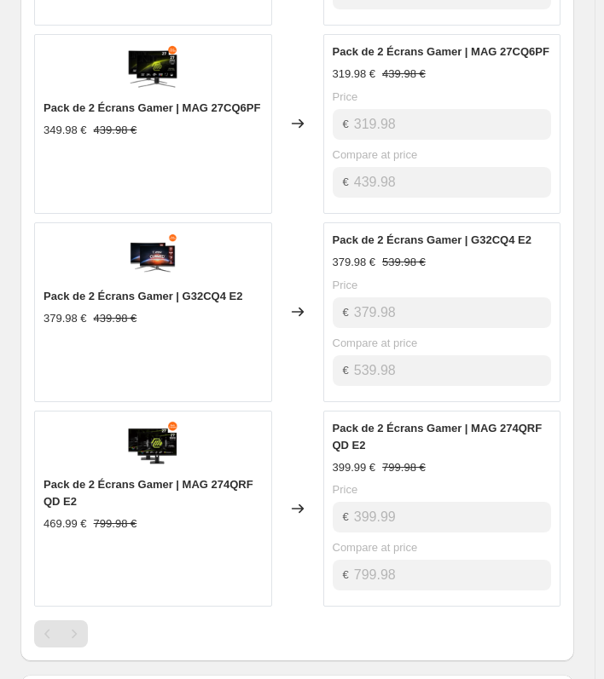
click at [238, 478] on span "Pack de 2 Écrans Gamer | MAG 274QRF QD E2" at bounding box center [148, 493] width 210 height 30
click at [208, 495] on div "Pack de 2 Écrans Gamer | MAG 274QRF QD E2" at bounding box center [152, 494] width 219 height 34
click at [196, 465] on div "Pack de 2 Écrans Gamer | MAG 274QRF QD E2 469.99 € 799.98 €" at bounding box center [153, 509] width 238 height 197
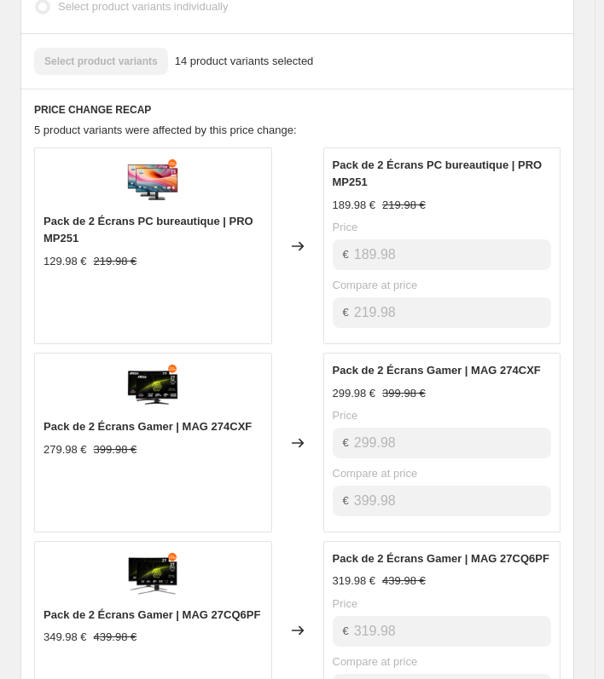
scroll to position [767, 0]
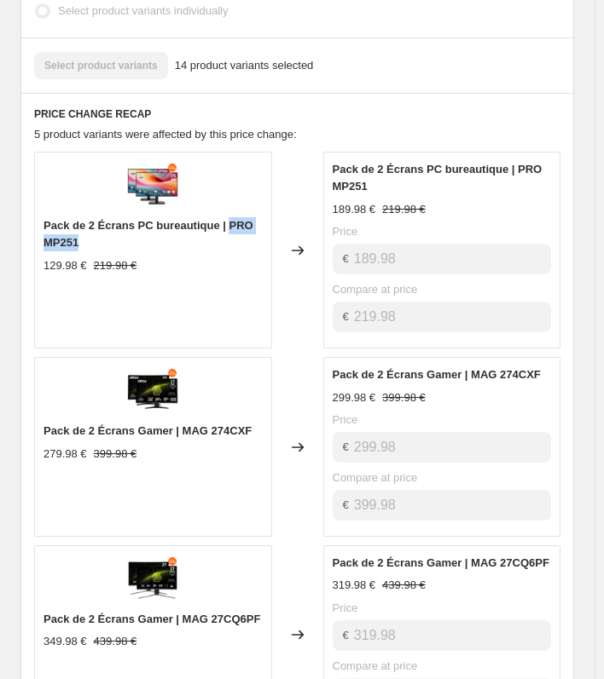
drag, startPoint x: 252, startPoint y: 241, endPoint x: 232, endPoint y: 218, distance: 30.8
click at [232, 218] on div "Pack de 2 Écrans PC bureautique | PRO MP251" at bounding box center [152, 234] width 219 height 34
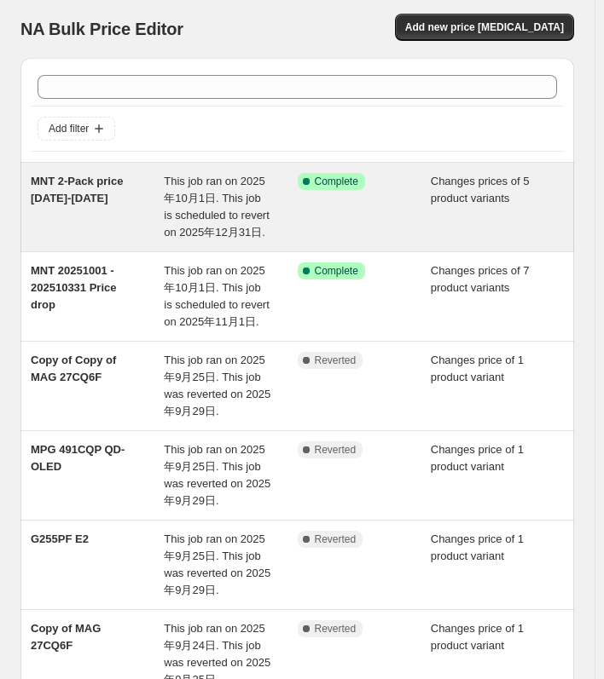
click at [68, 218] on div "MNT 2-Pack price [DATE]-[DATE]" at bounding box center [97, 207] width 133 height 68
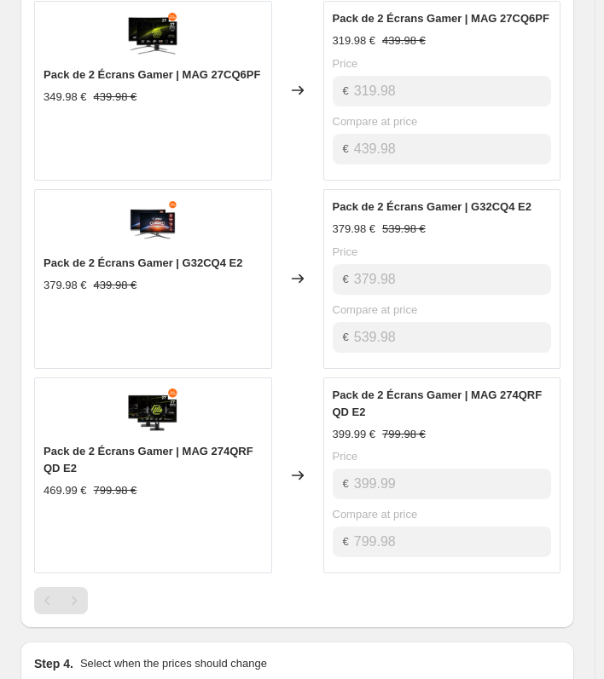
scroll to position [1108, 0]
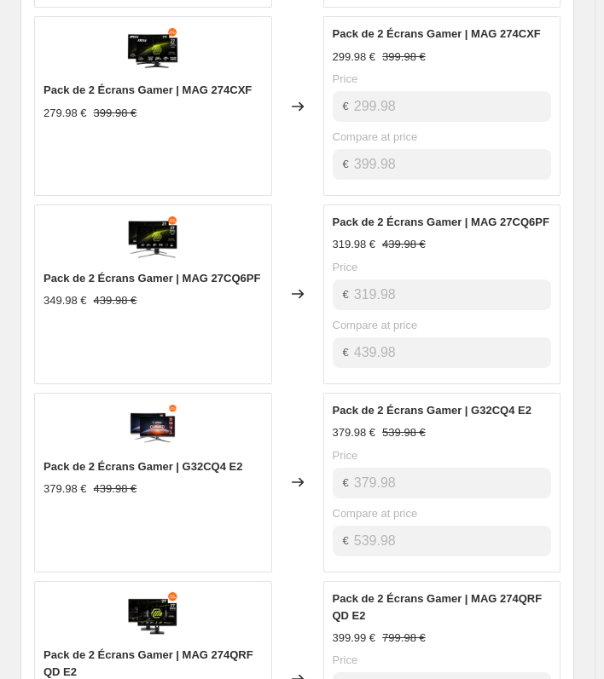
click at [229, 277] on span "Pack de 2 Écrans Gamer | MAG 27CQ6PF" at bounding box center [151, 278] width 217 height 13
click at [220, 347] on div "Pack de 2 Écrans Gamer | MAG 27CQ6PF 349.98 € 439.98 €" at bounding box center [153, 295] width 238 height 180
click at [222, 330] on div "Pack de 2 Écrans Gamer | MAG 27CQ6PF 349.98 € 439.98 €" at bounding box center [153, 295] width 238 height 180
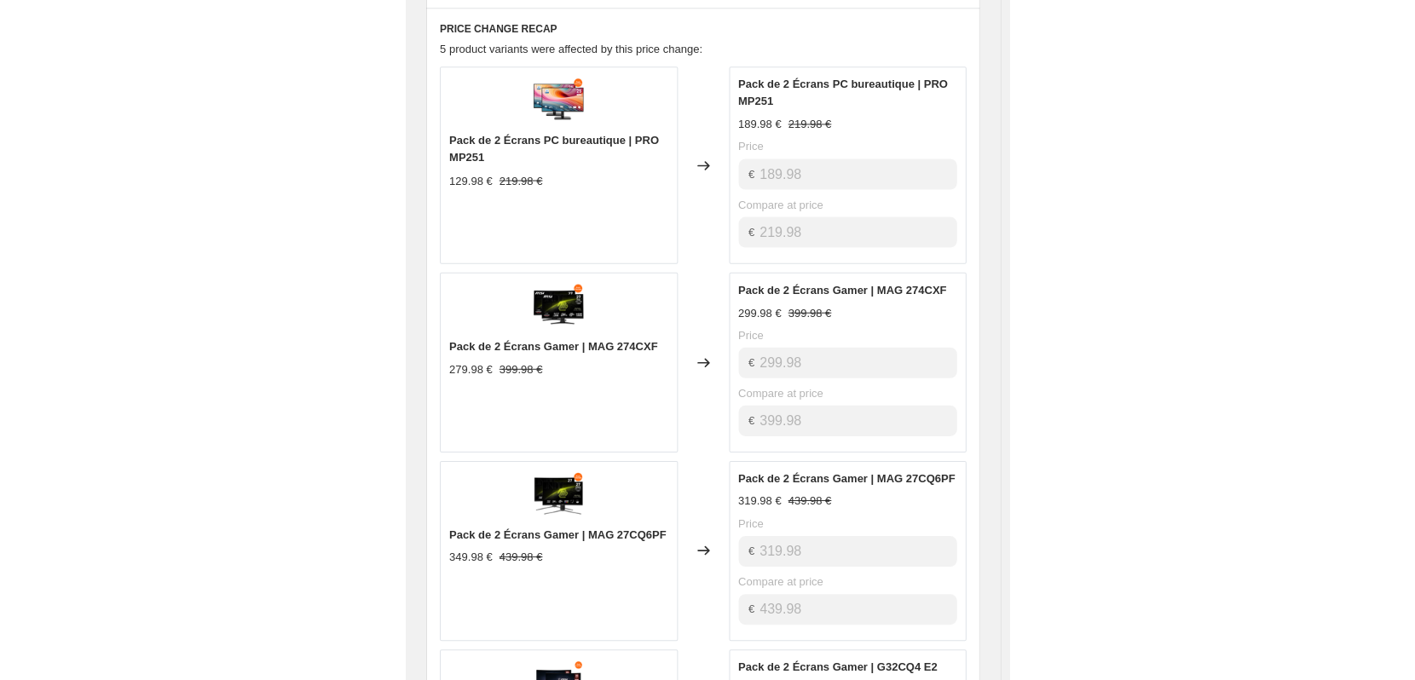
scroll to position [0, 0]
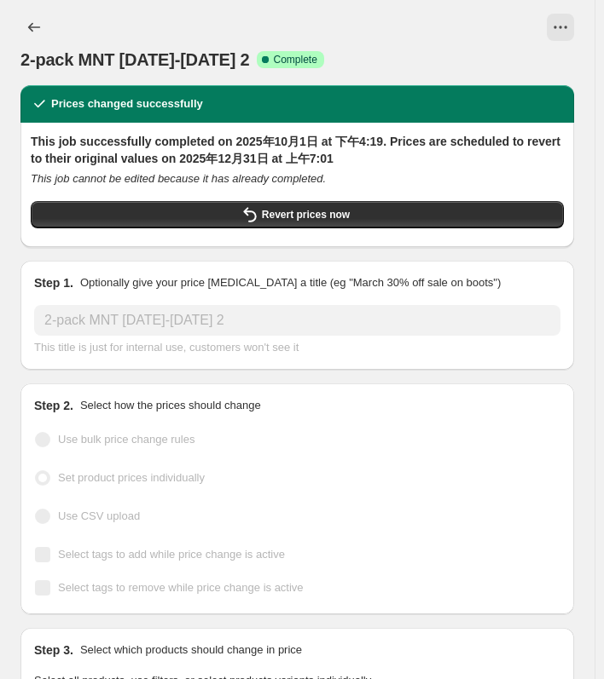
click at [32, 19] on button "Price change jobs" at bounding box center [33, 27] width 27 height 27
